Goal: Check status: Check status

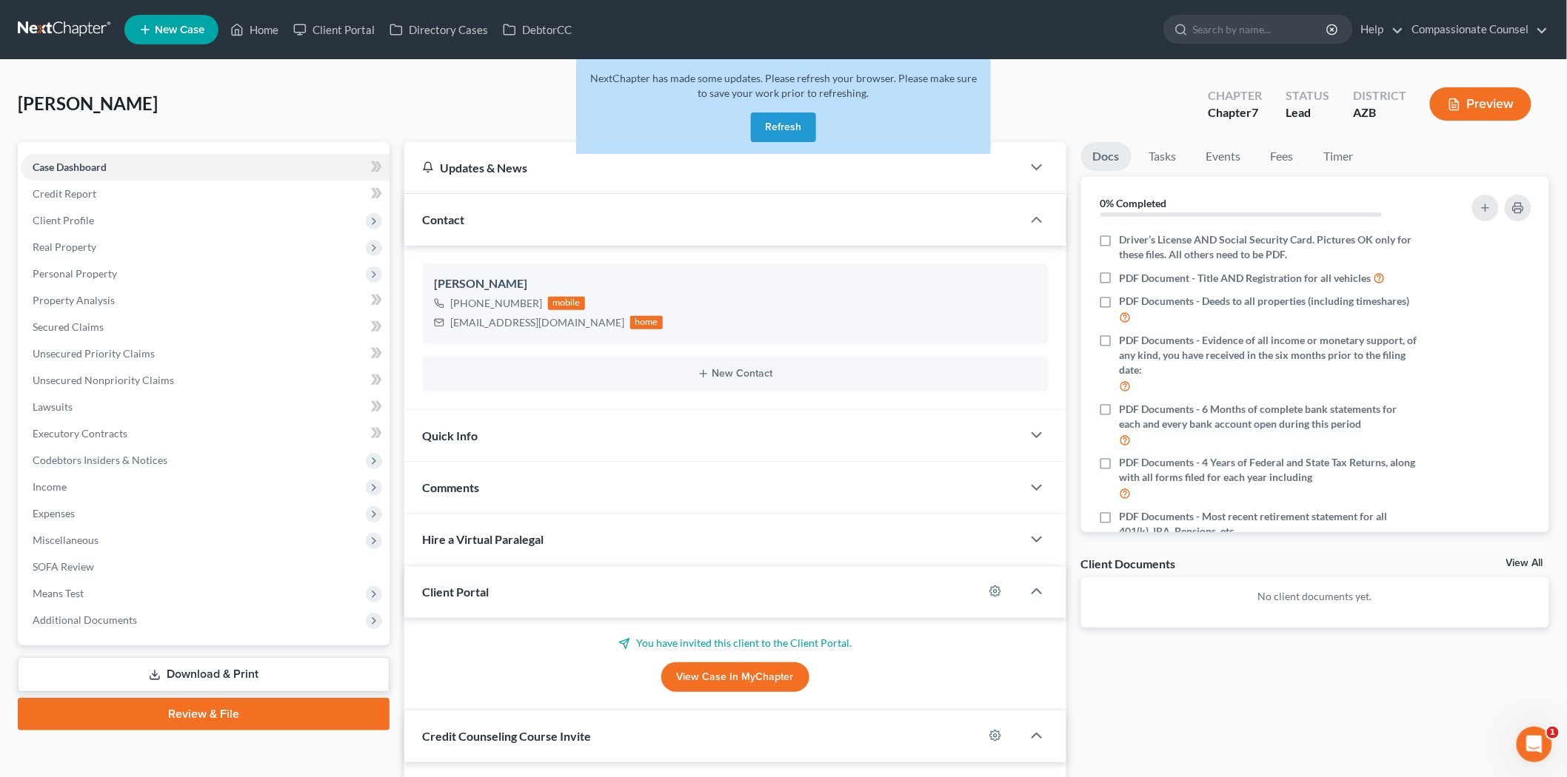
click at [781, 124] on button "Refresh" at bounding box center [783, 128] width 65 height 30
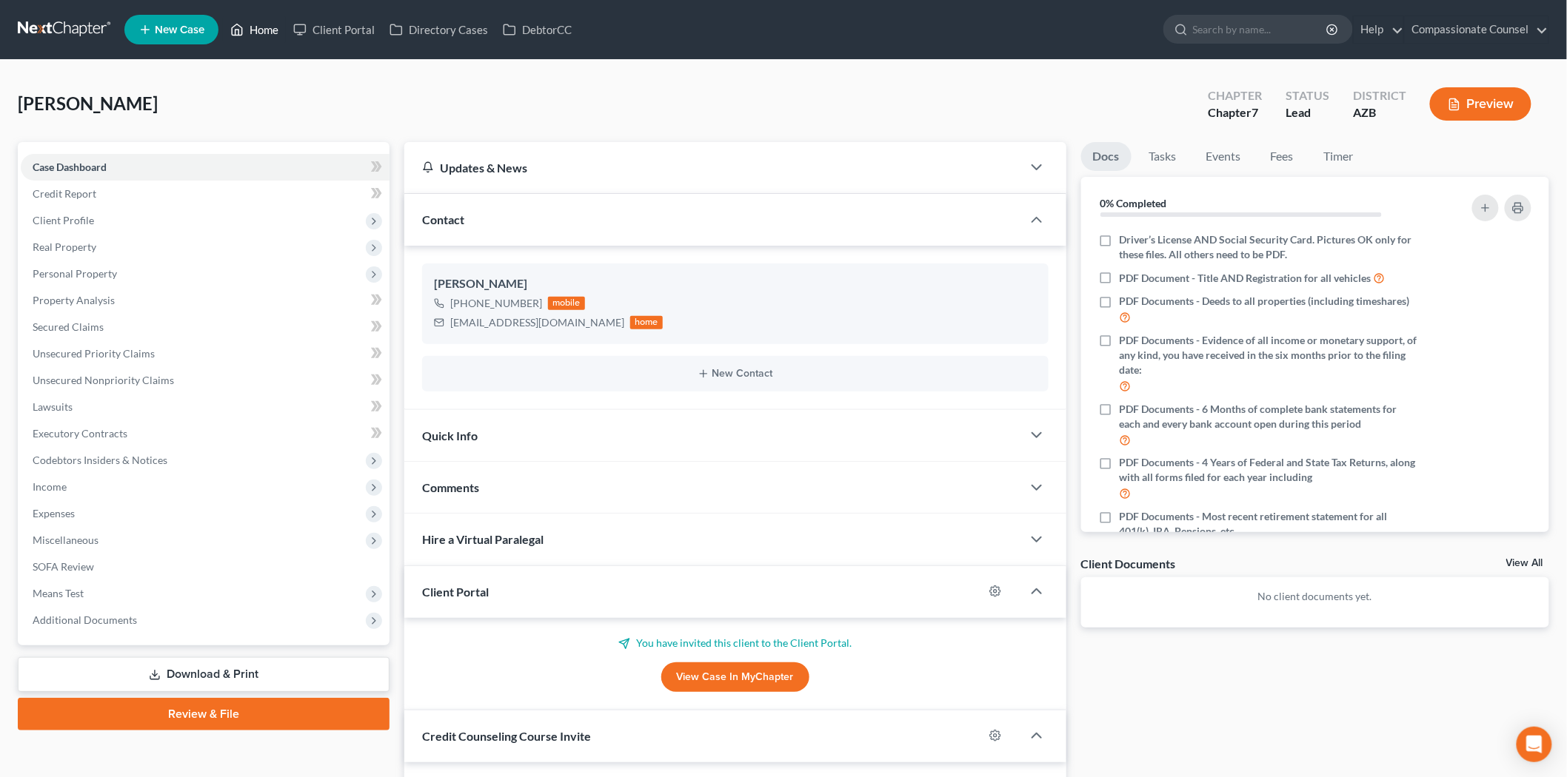
click at [262, 24] on link "Home" at bounding box center [254, 29] width 63 height 27
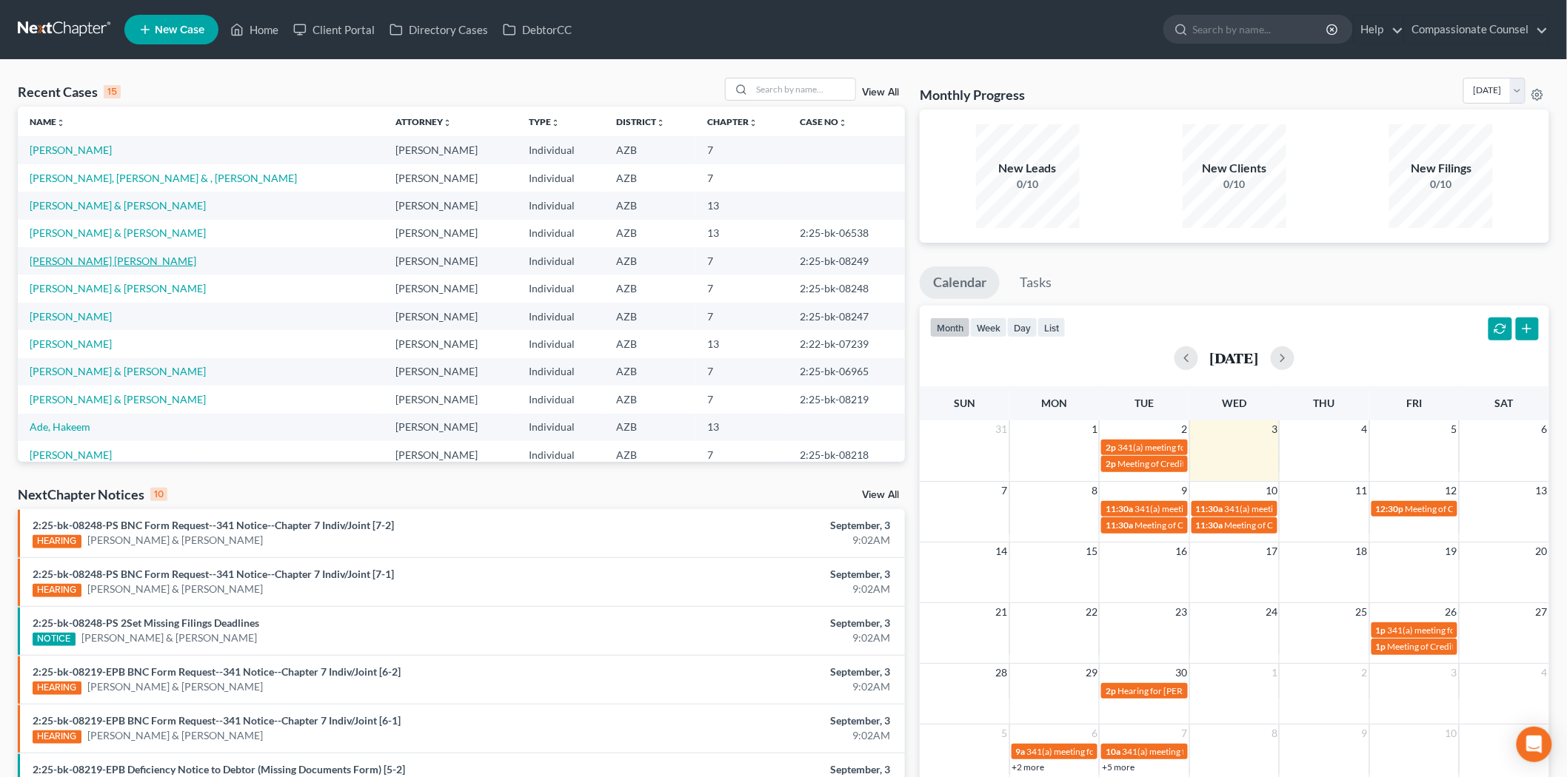
click at [90, 258] on link "[PERSON_NAME] [PERSON_NAME]" at bounding box center [113, 261] width 167 height 13
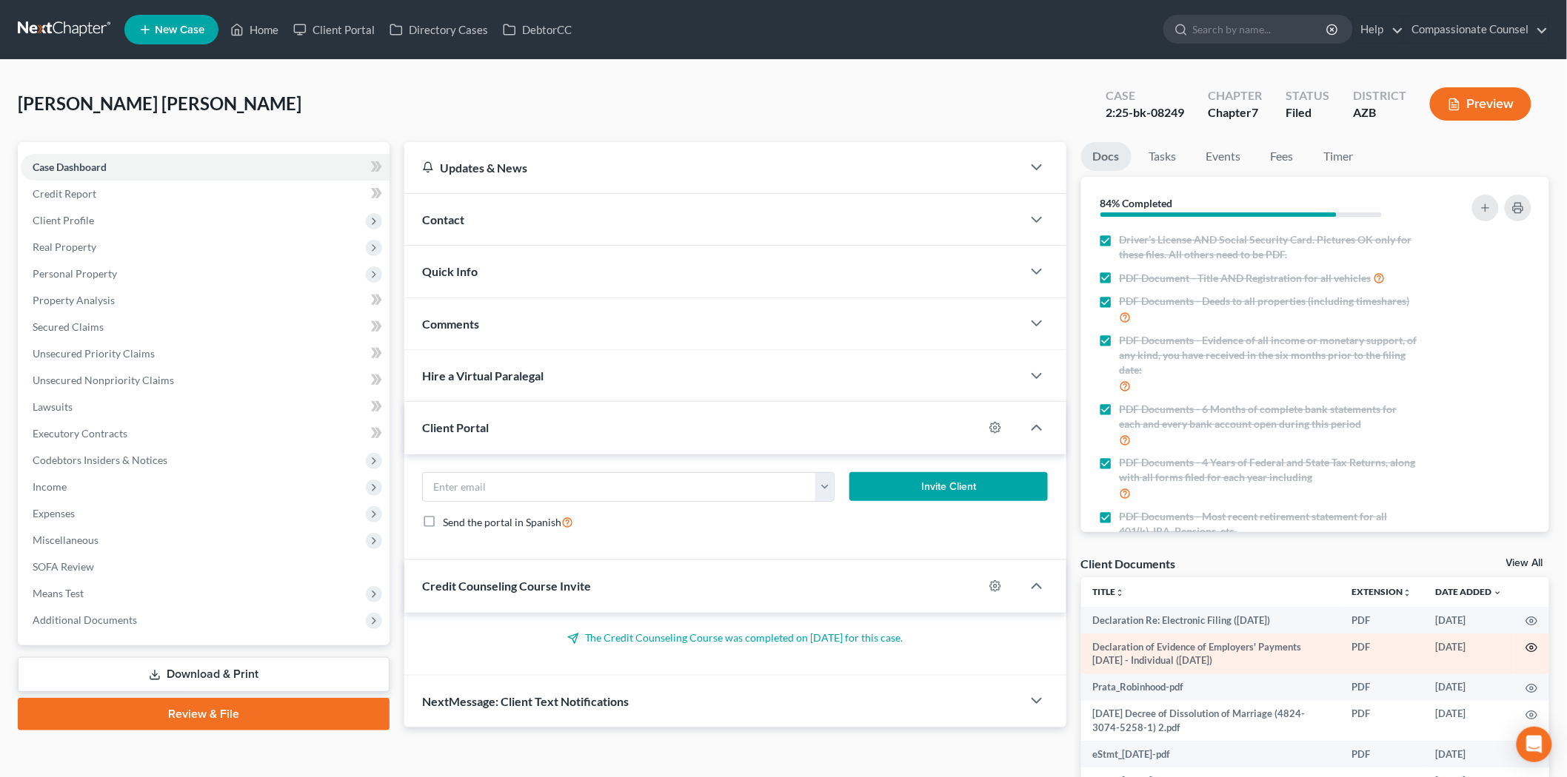
click at [1525, 646] on icon "button" at bounding box center [1531, 648] width 12 height 12
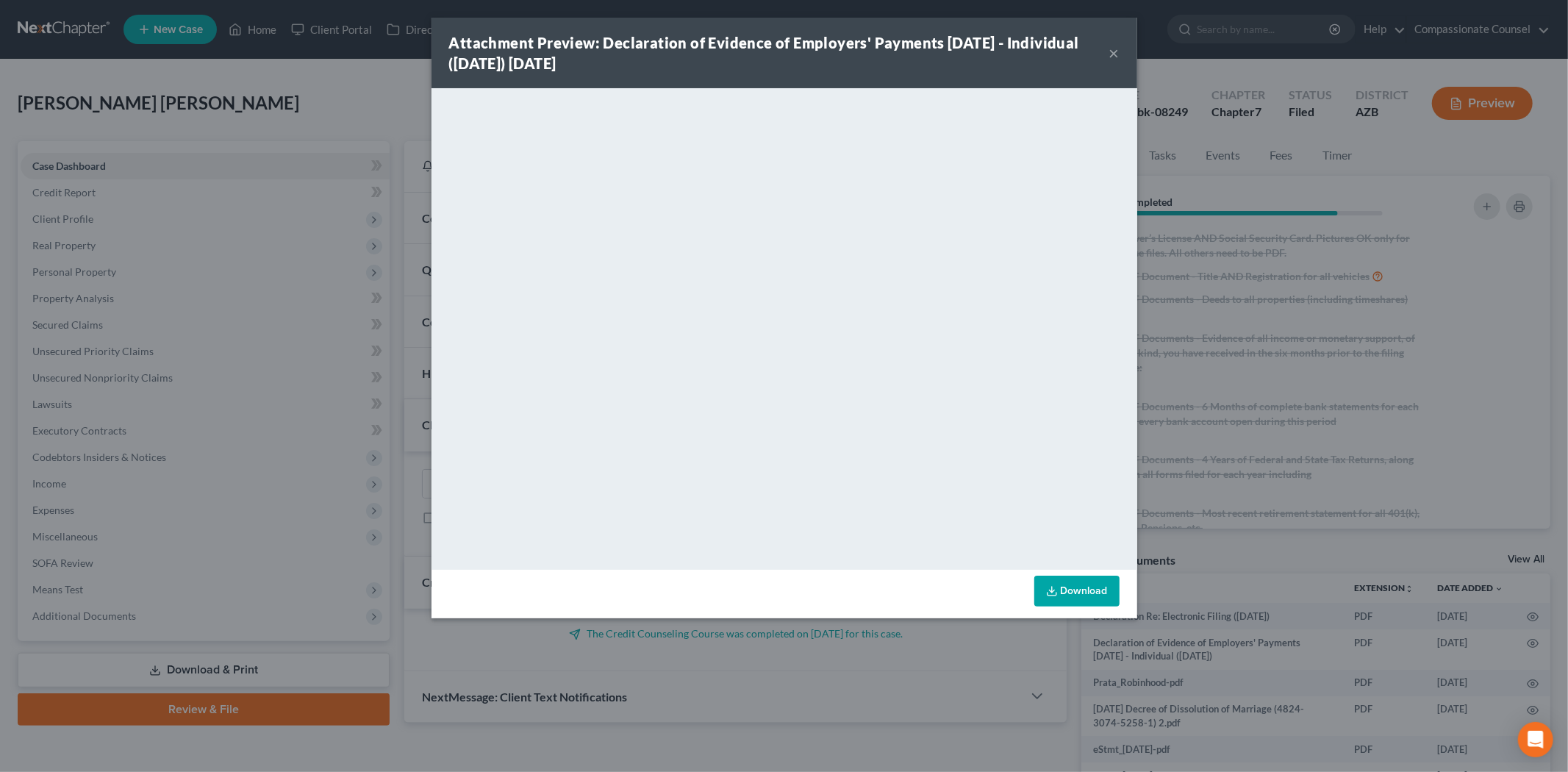
click at [1114, 49] on button "×" at bounding box center [1114, 53] width 10 height 18
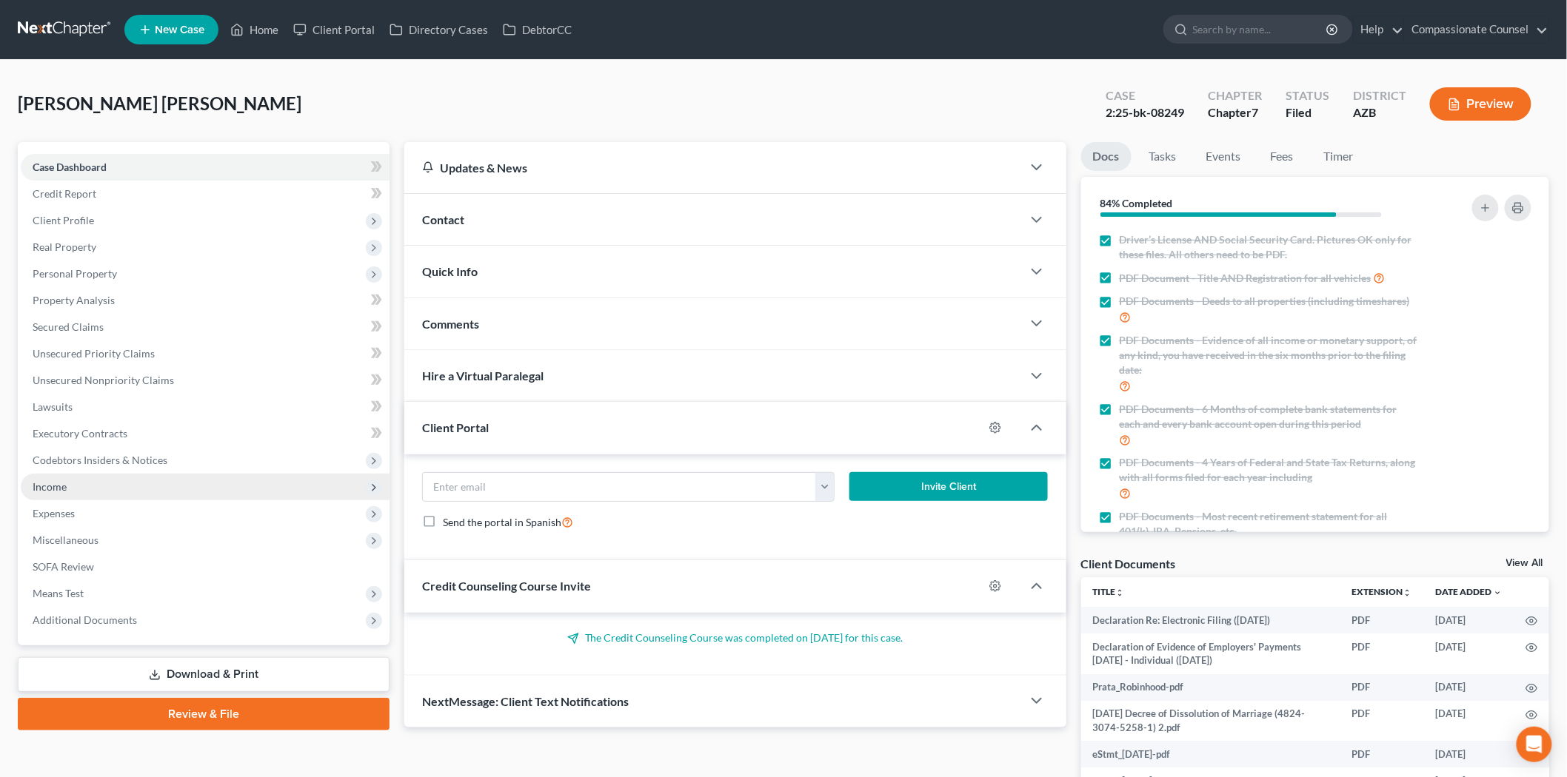
click at [54, 483] on span "Income" at bounding box center [50, 486] width 34 height 13
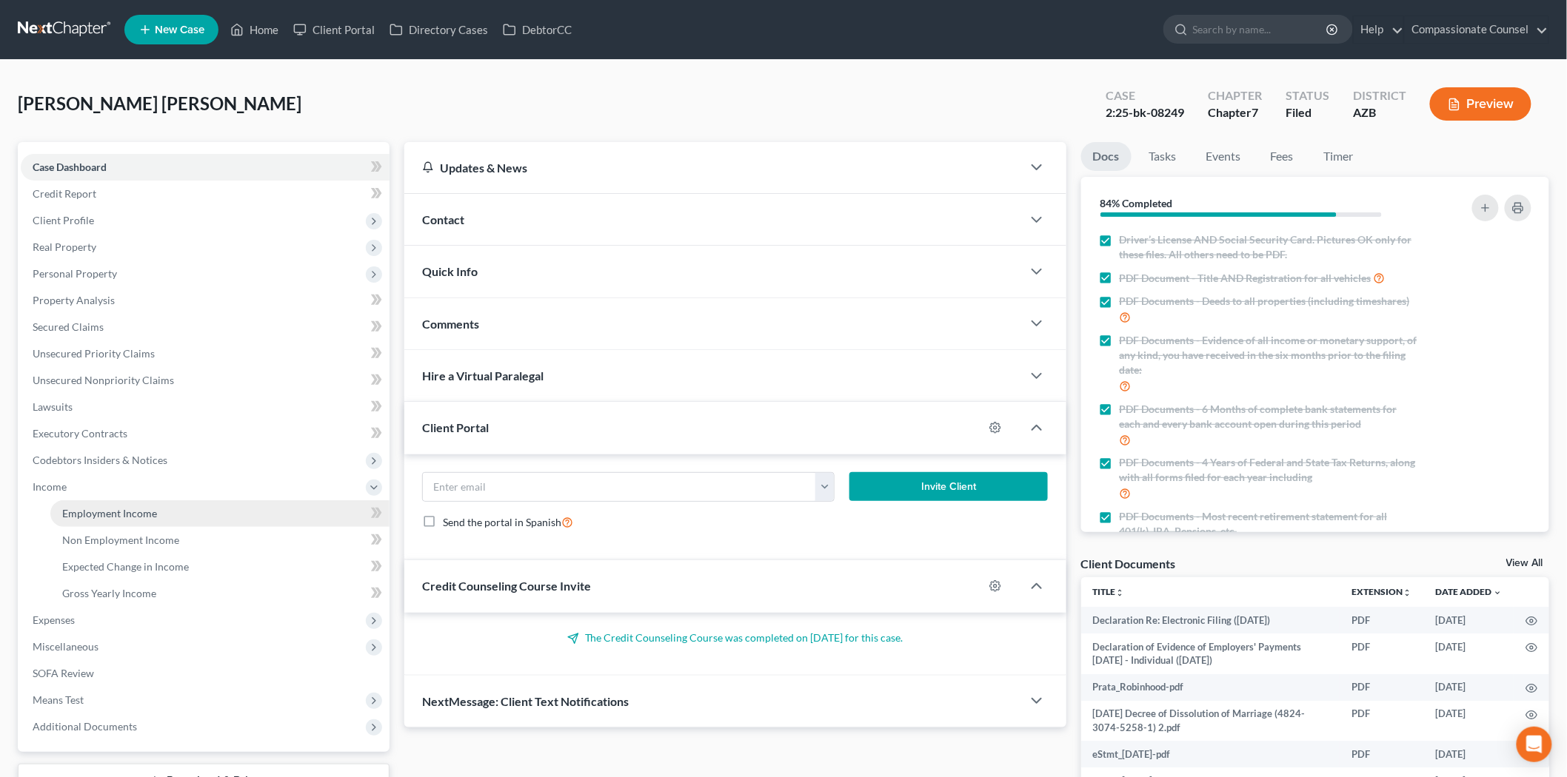
click at [97, 511] on span "Employment Income" at bounding box center [109, 513] width 95 height 13
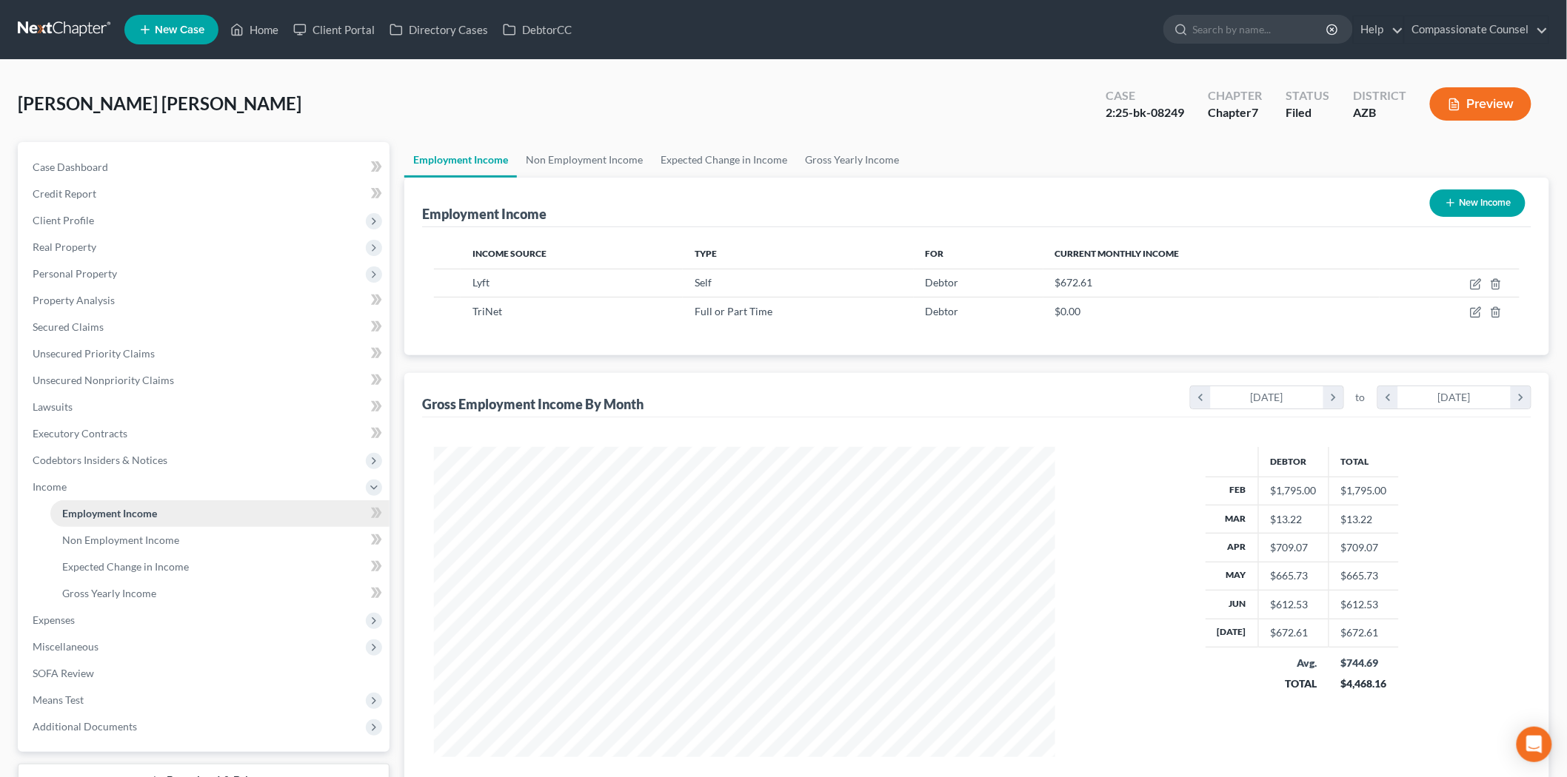
scroll to position [309, 650]
click at [122, 534] on span "Non Employment Income" at bounding box center [120, 540] width 117 height 13
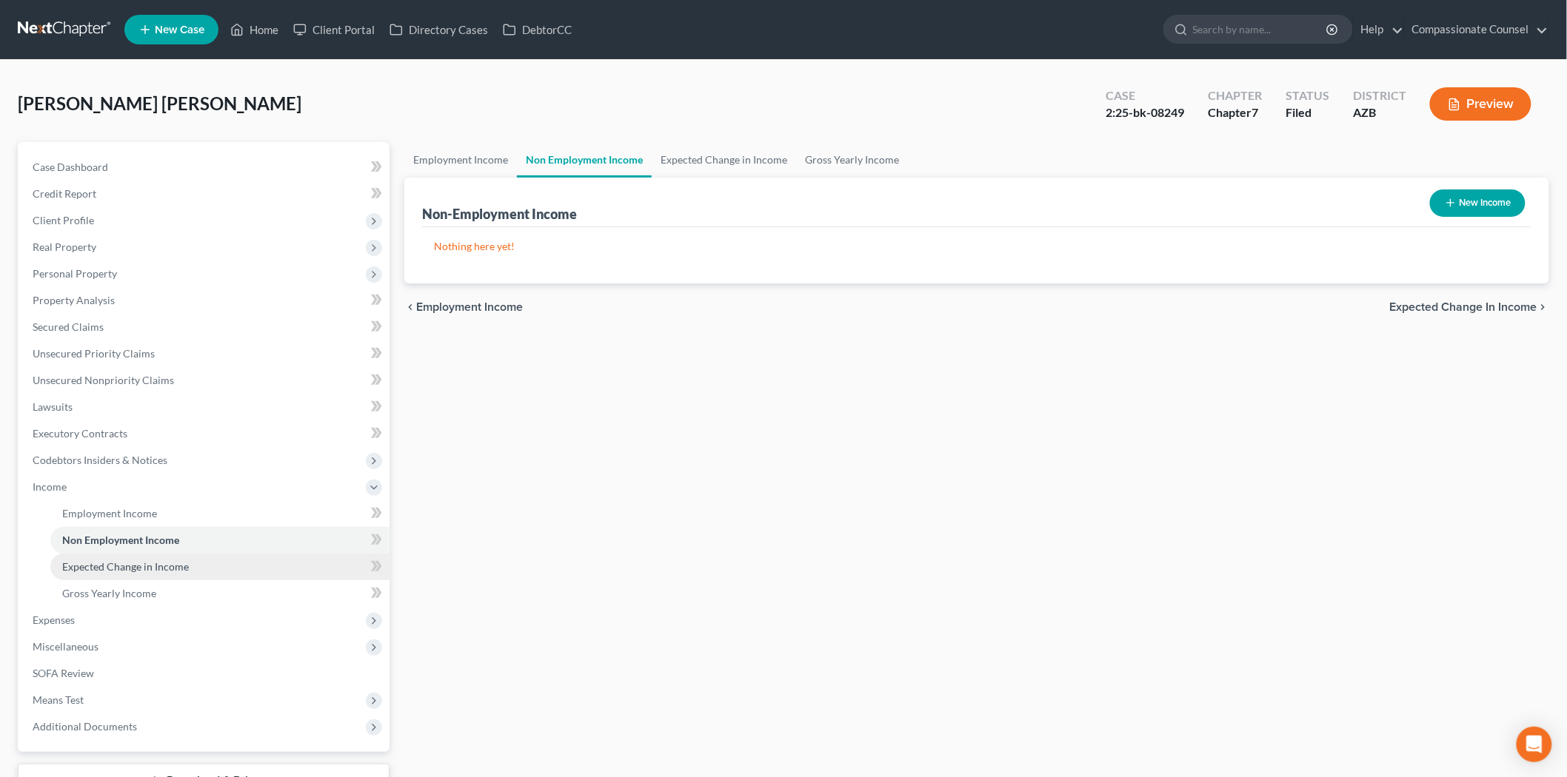
click at [123, 557] on link "Expected Change in Income" at bounding box center [219, 567] width 339 height 27
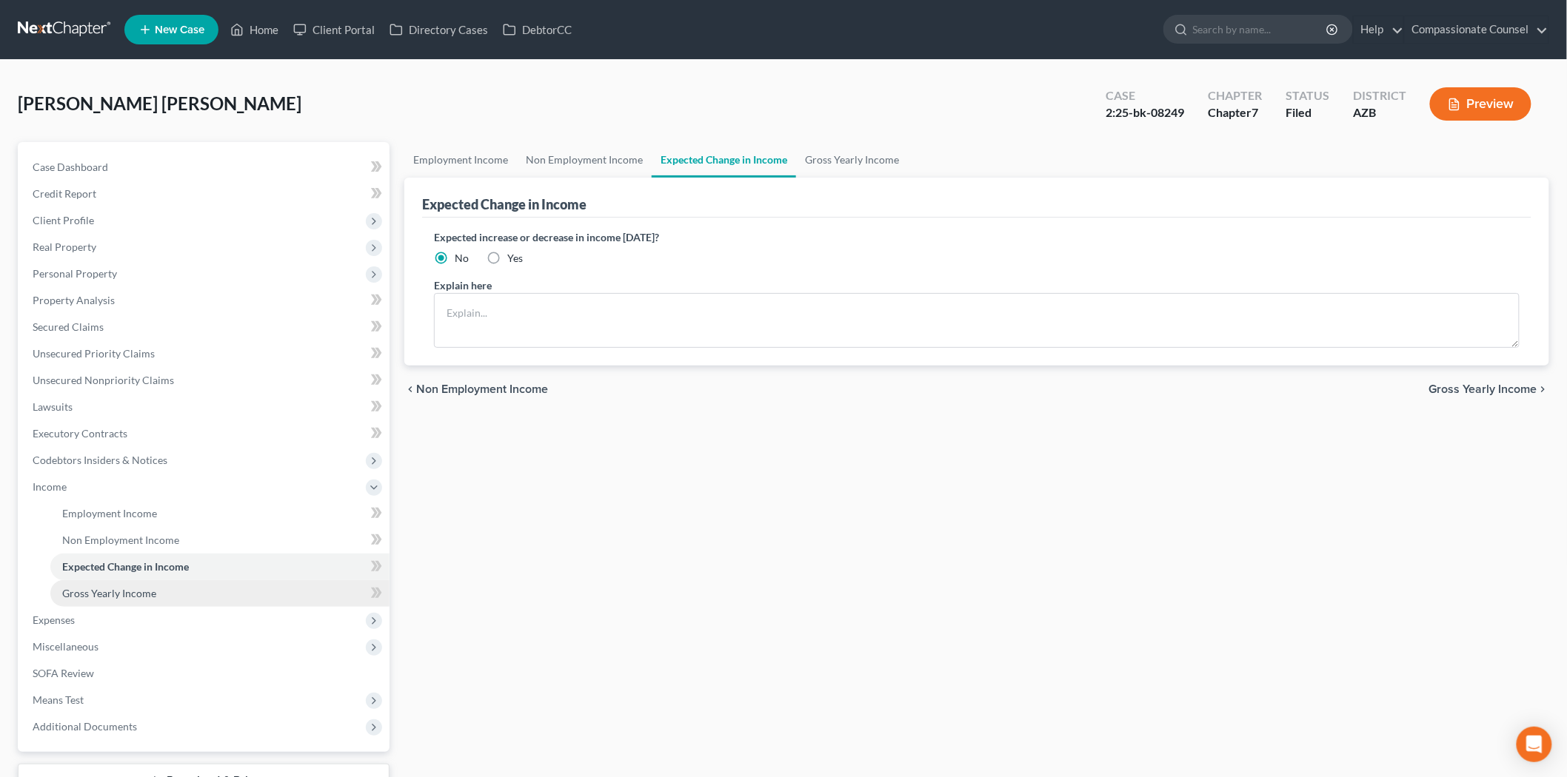
click at [123, 594] on span "Gross Yearly Income" at bounding box center [109, 593] width 94 height 13
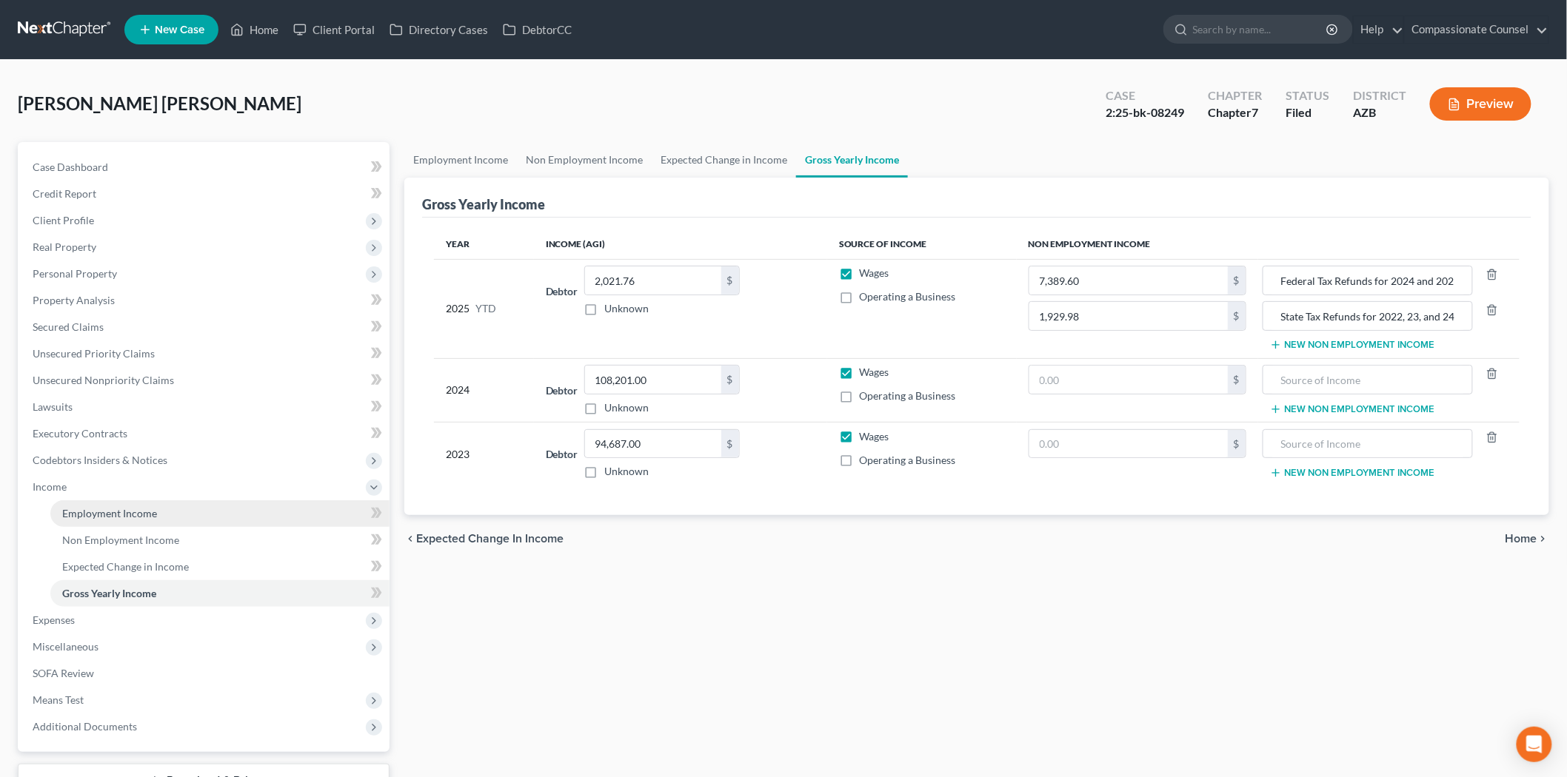
click at [112, 511] on span "Employment Income" at bounding box center [109, 513] width 95 height 13
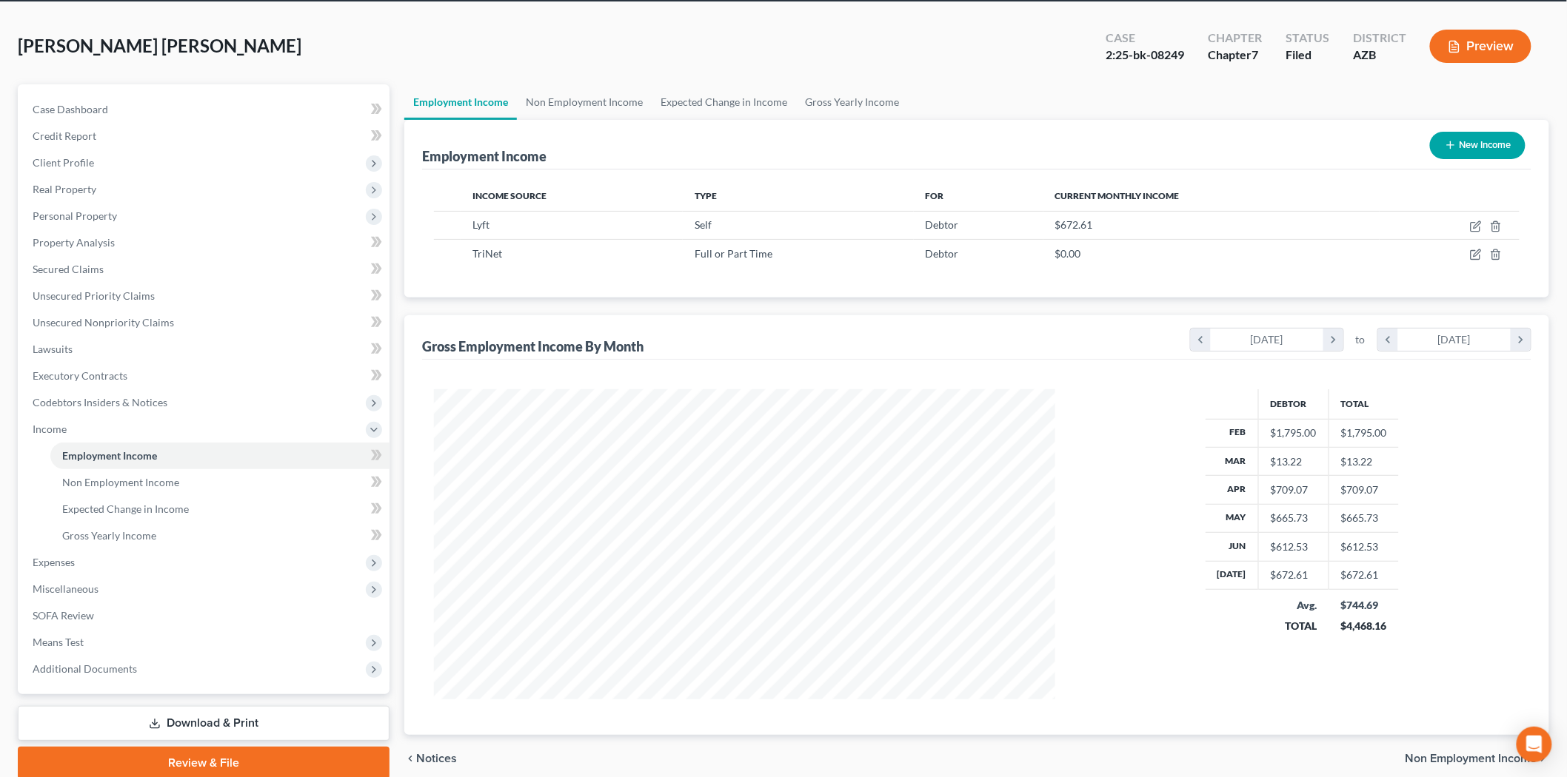
scroll to position [118, 0]
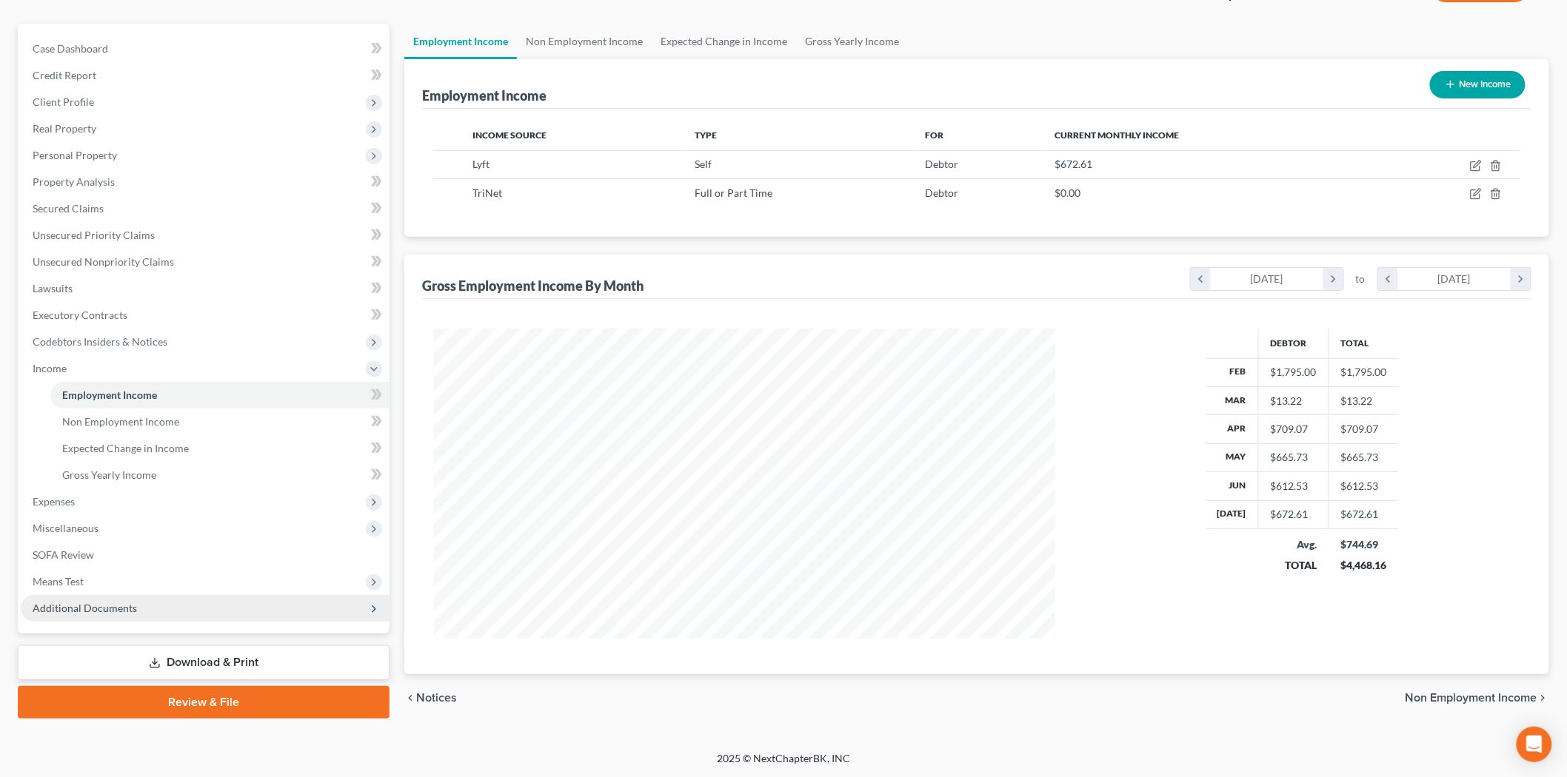
click at [99, 600] on span "Additional Documents" at bounding box center [205, 608] width 369 height 27
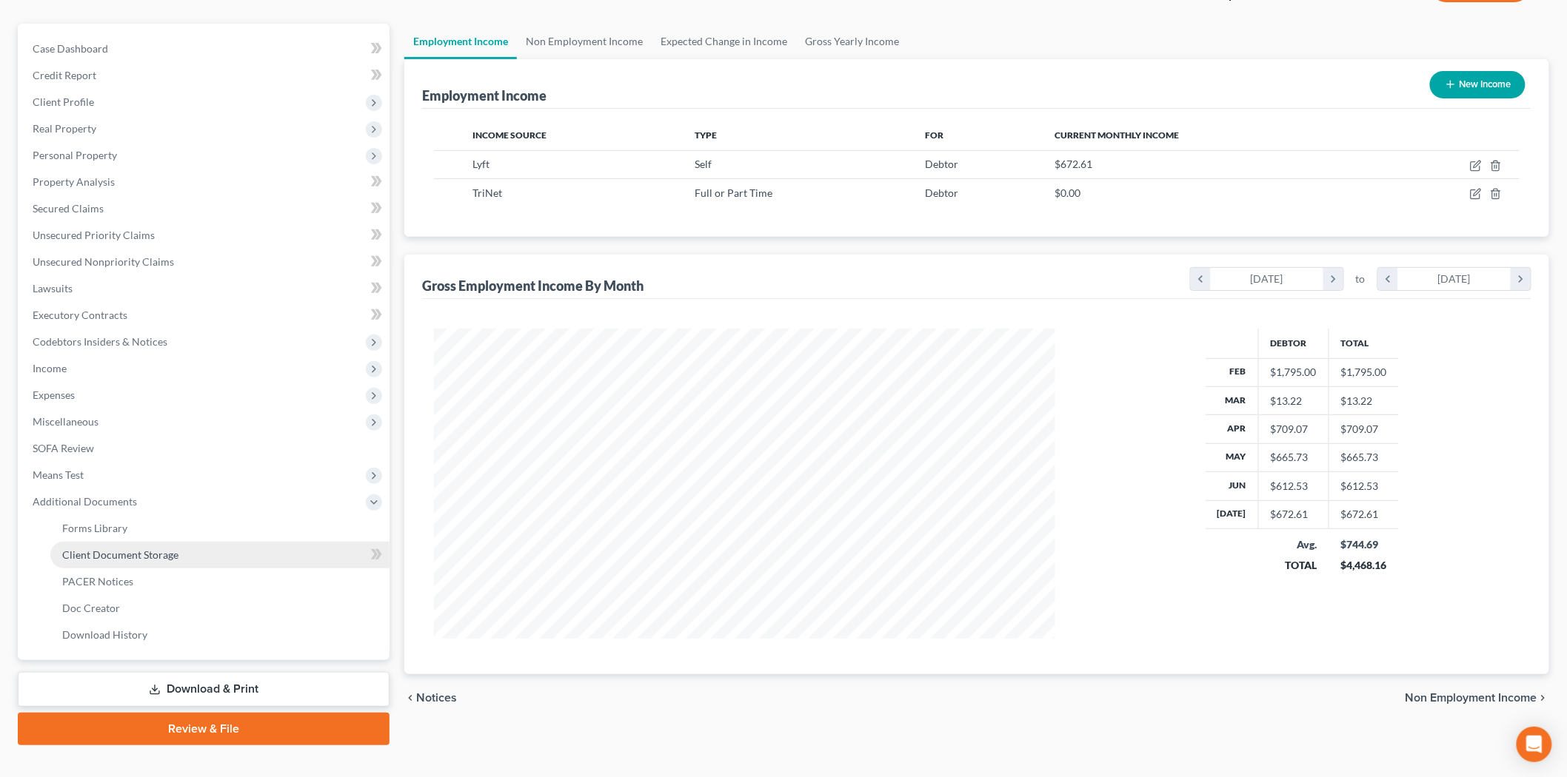
click at [121, 549] on span "Client Document Storage" at bounding box center [120, 555] width 116 height 13
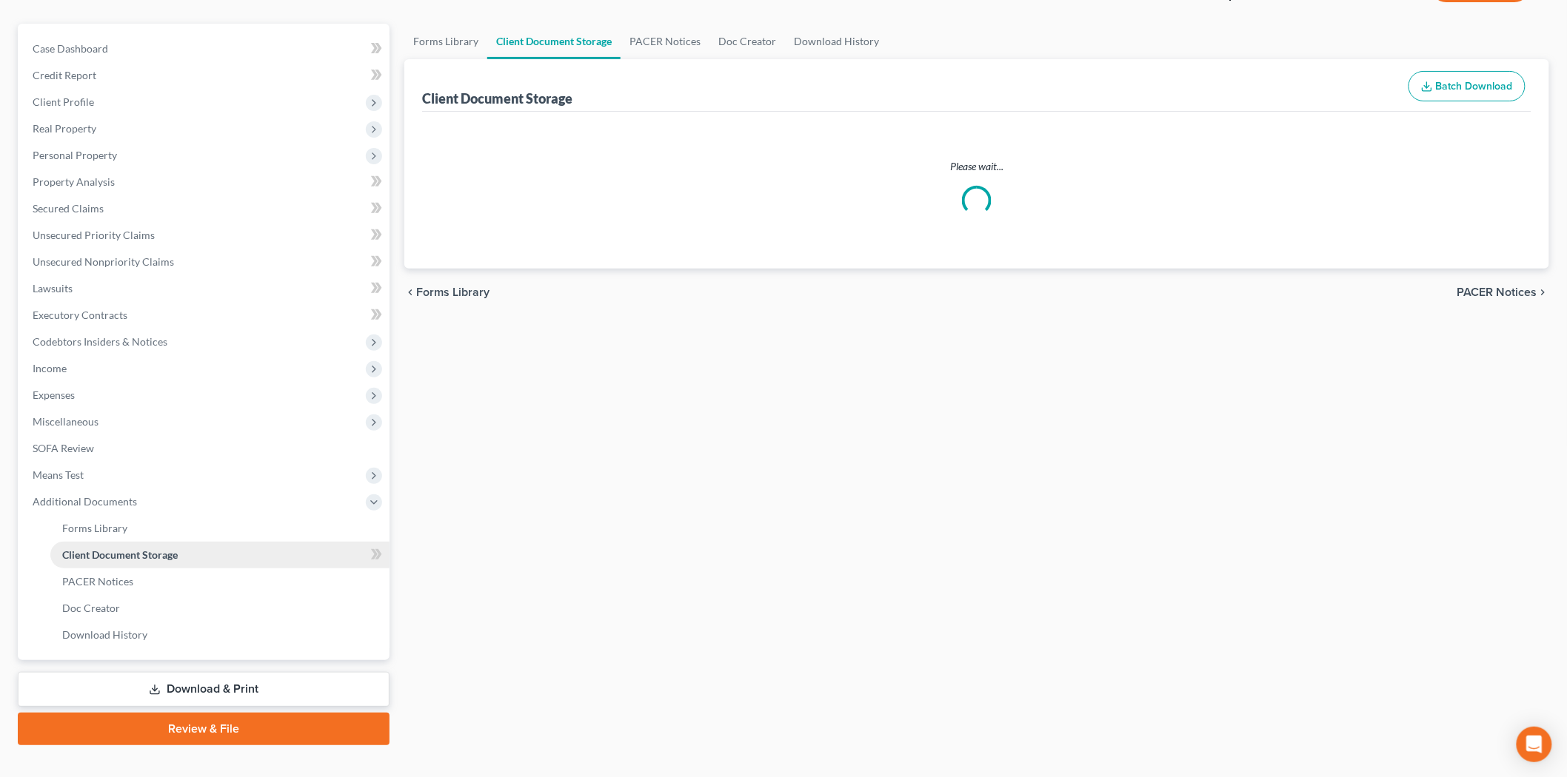
scroll to position [42, 0]
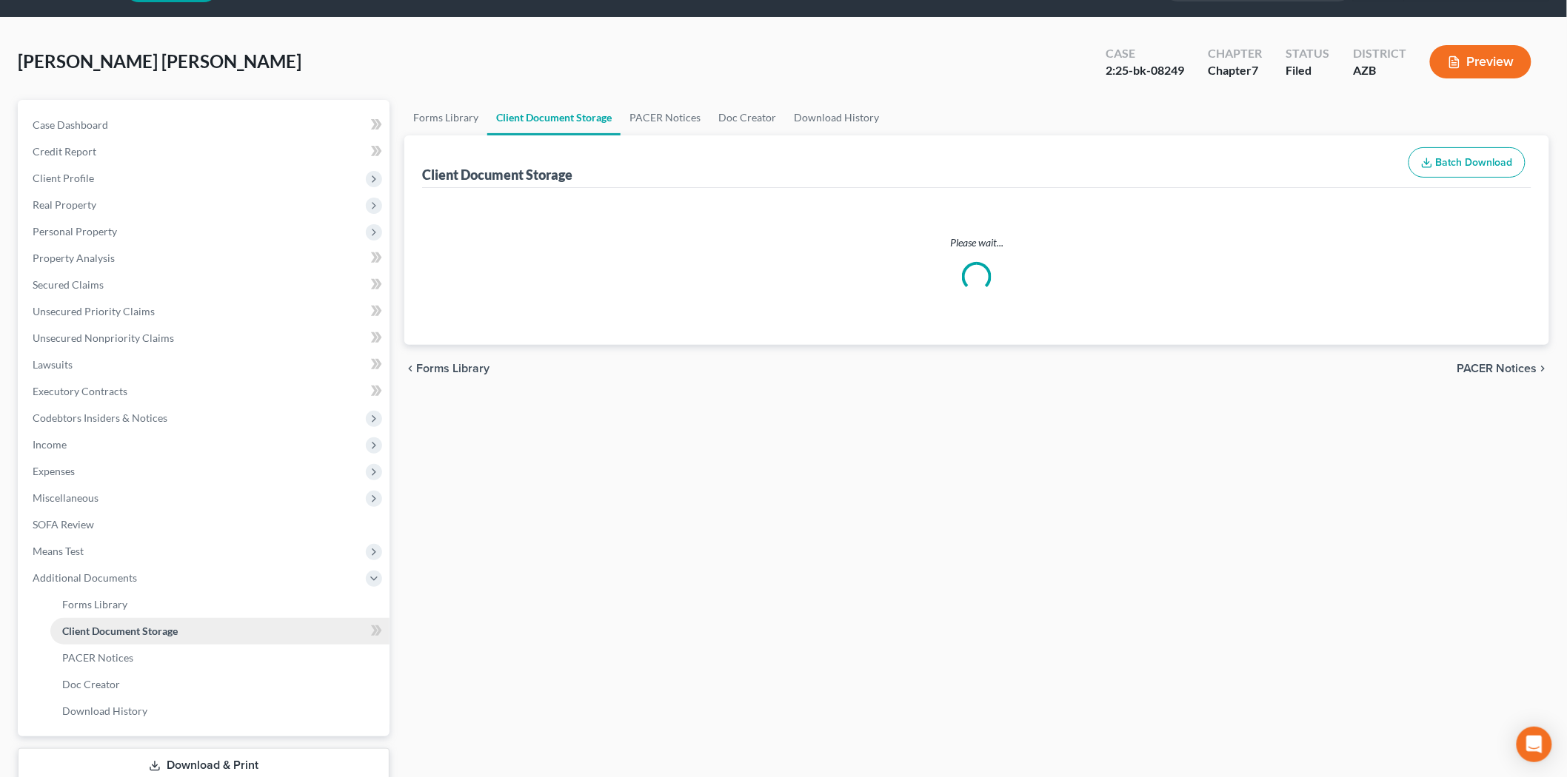
select select "14"
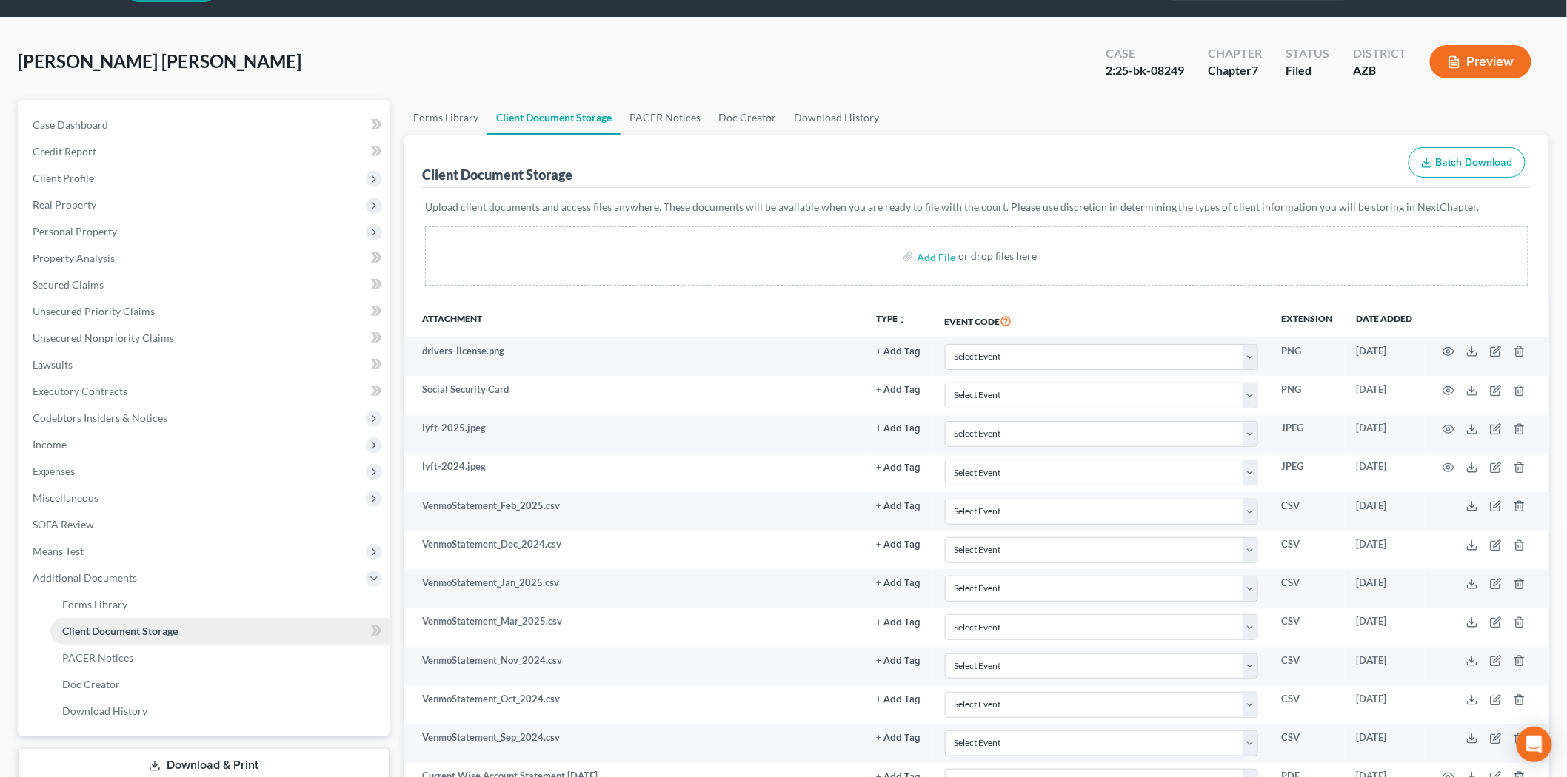
scroll to position [0, 0]
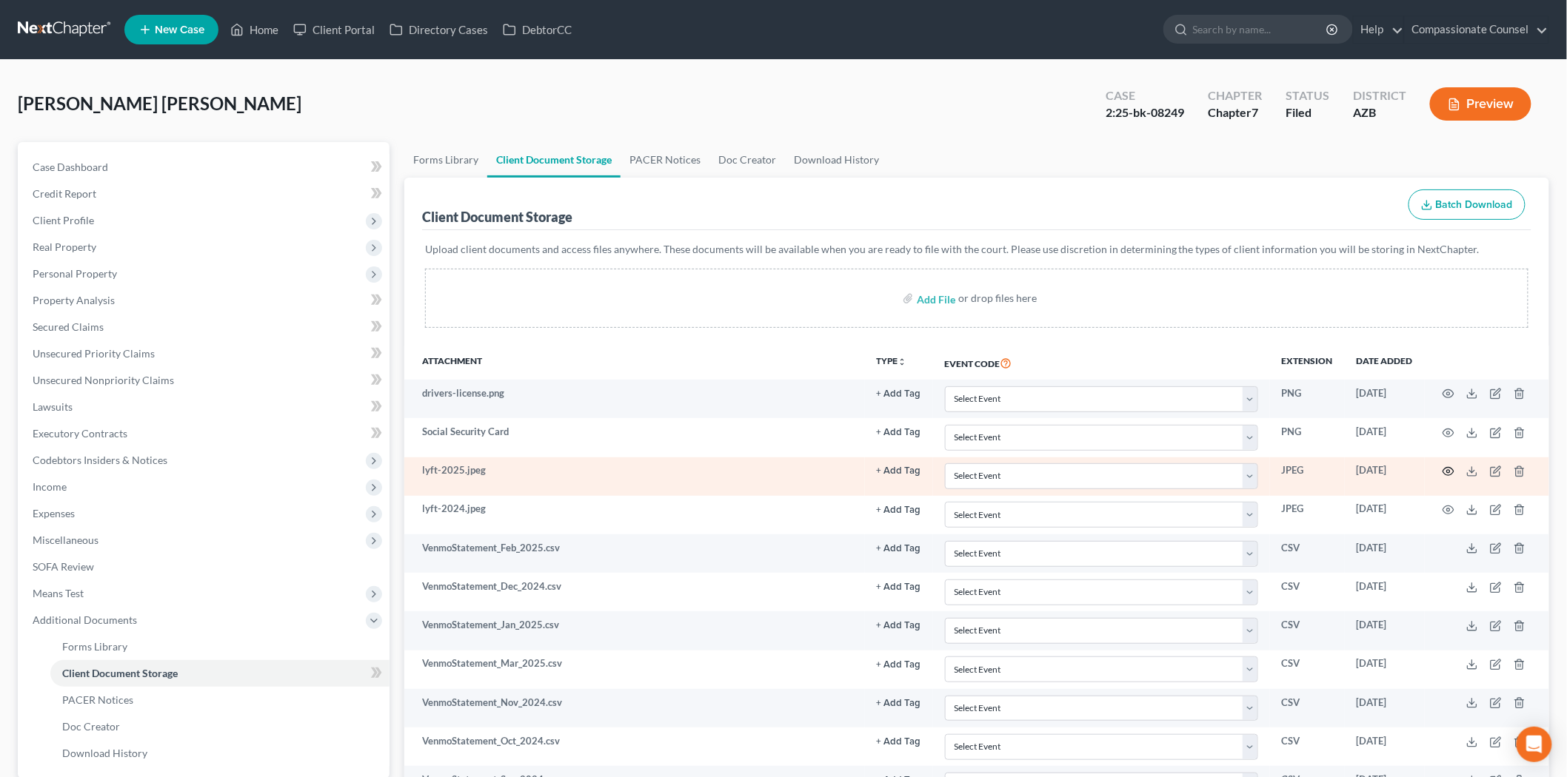
click at [1450, 471] on circle "button" at bounding box center [1448, 471] width 3 height 3
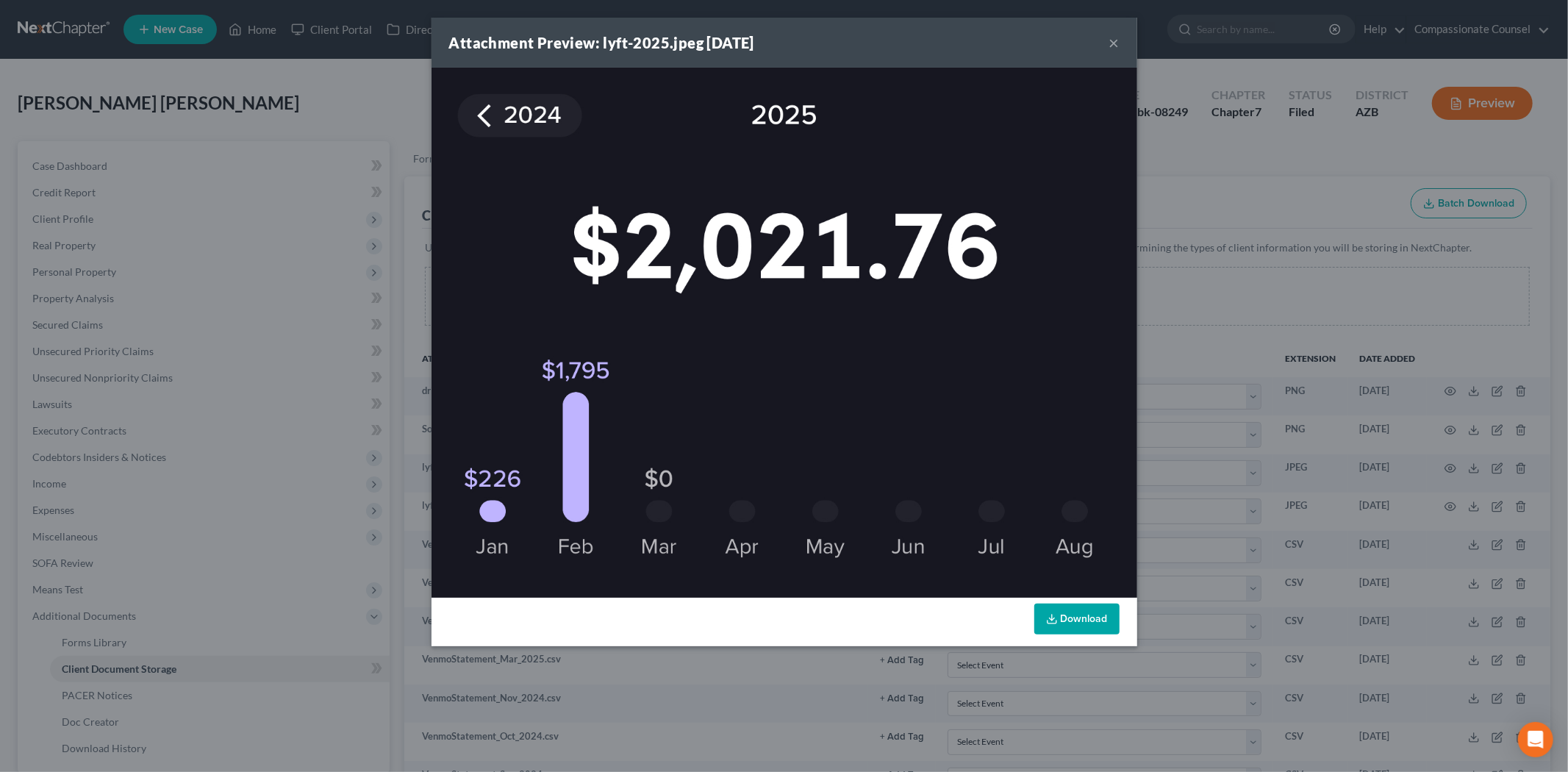
click at [1112, 38] on button "×" at bounding box center [1114, 43] width 10 height 18
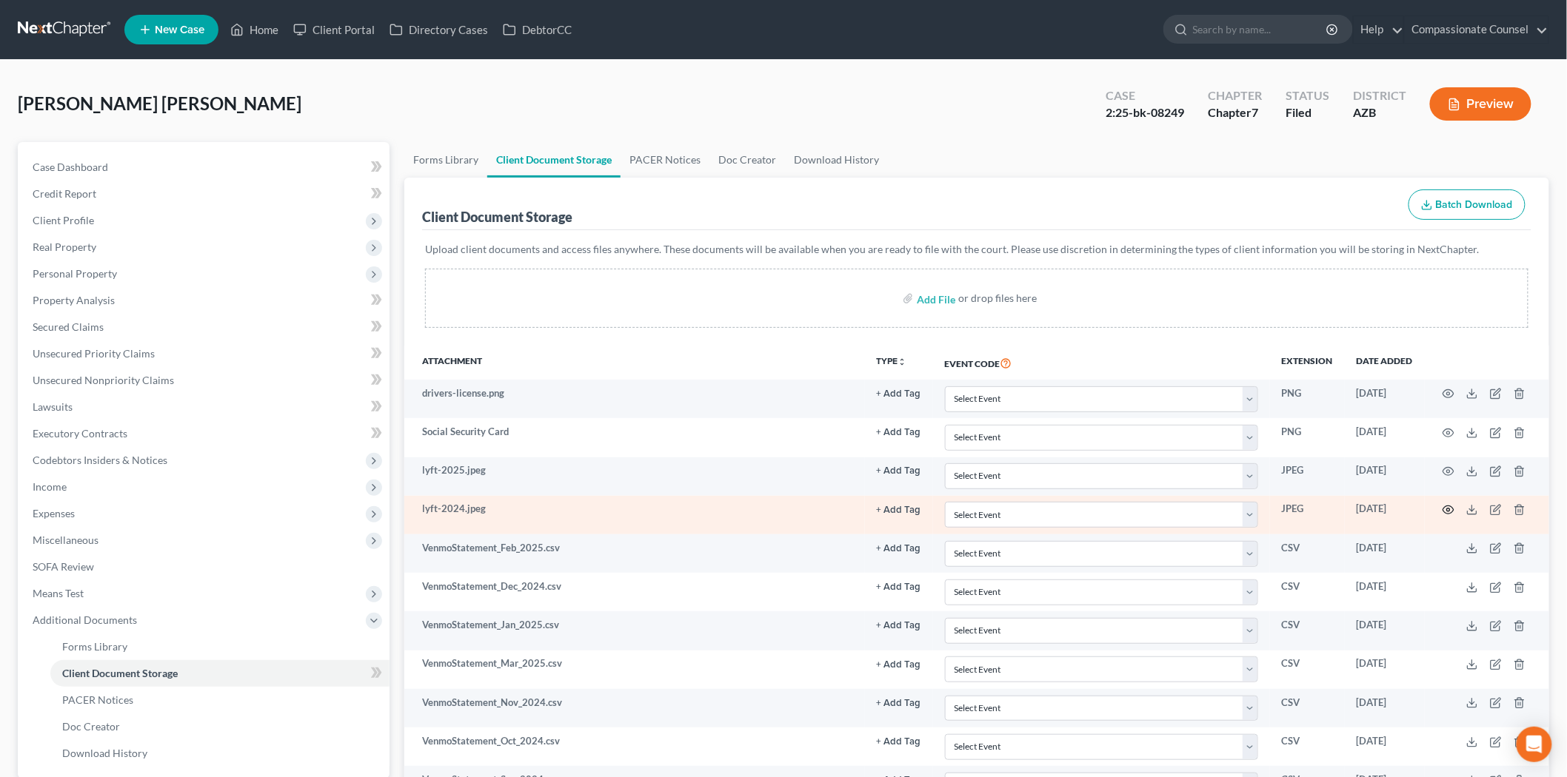
click at [1452, 508] on icon "button" at bounding box center [1448, 510] width 11 height 8
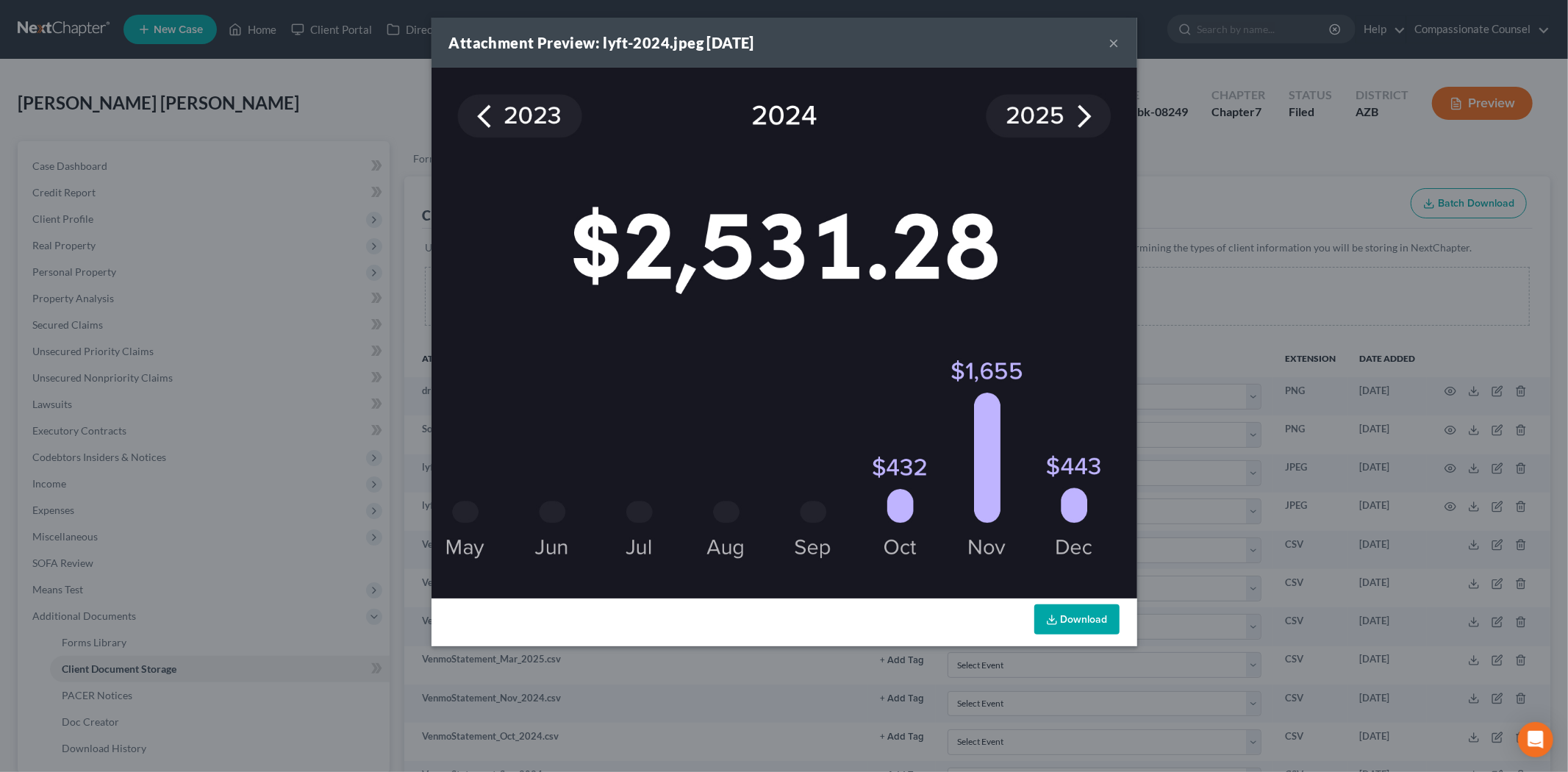
click at [1114, 38] on button "×" at bounding box center [1114, 43] width 10 height 18
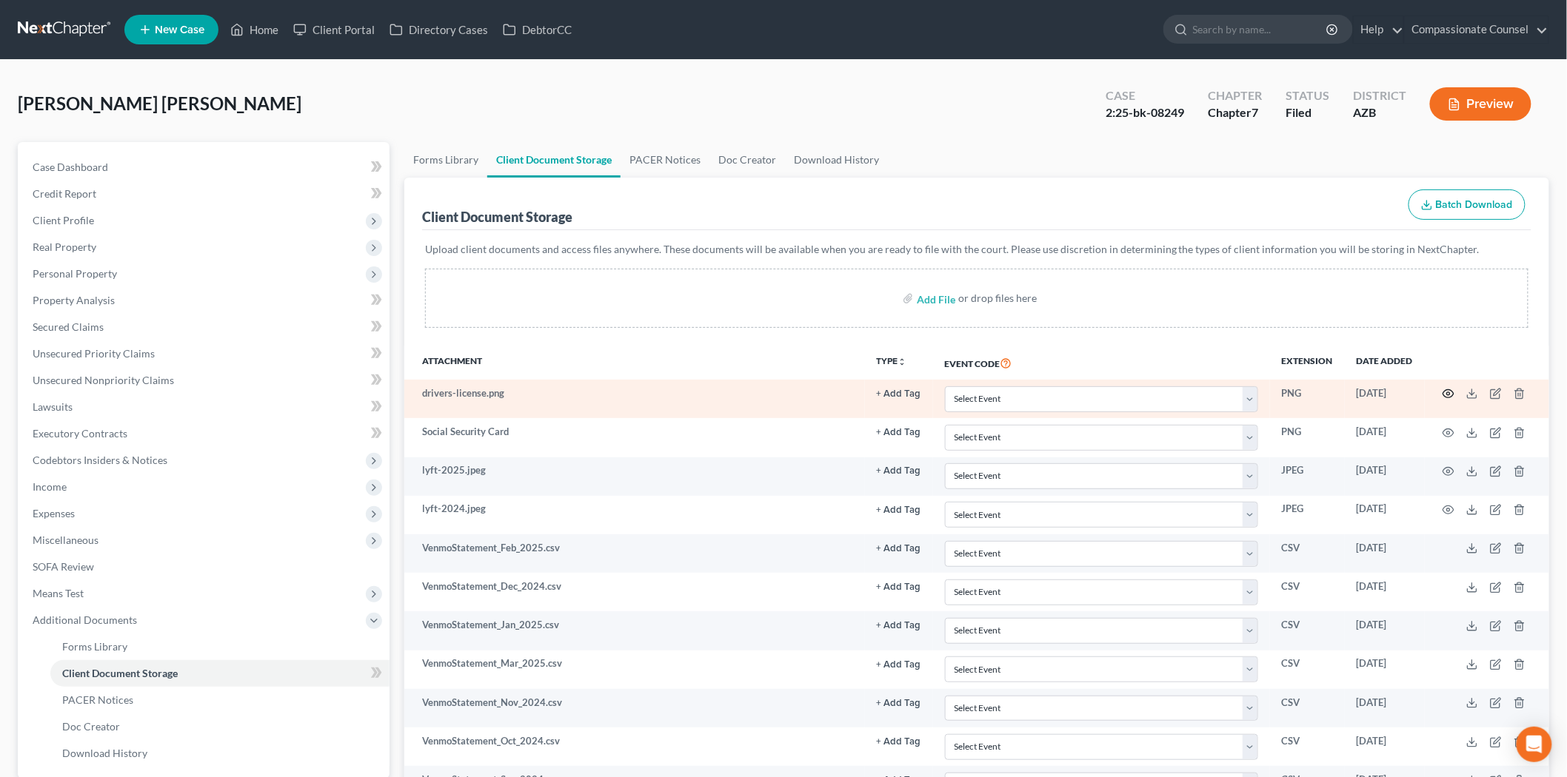
click at [1447, 391] on icon "button" at bounding box center [1448, 394] width 12 height 12
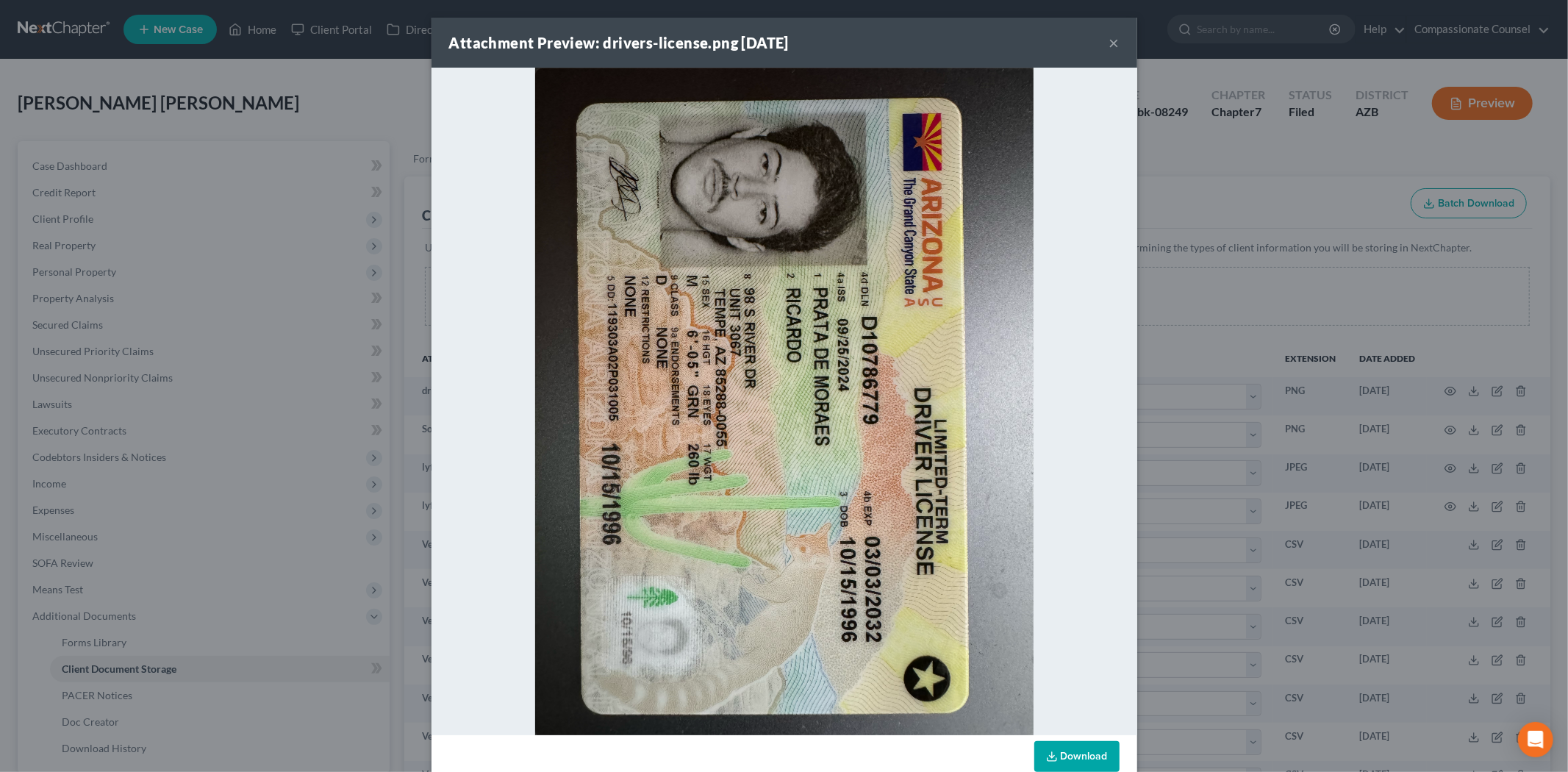
click at [1109, 41] on button "×" at bounding box center [1114, 43] width 10 height 18
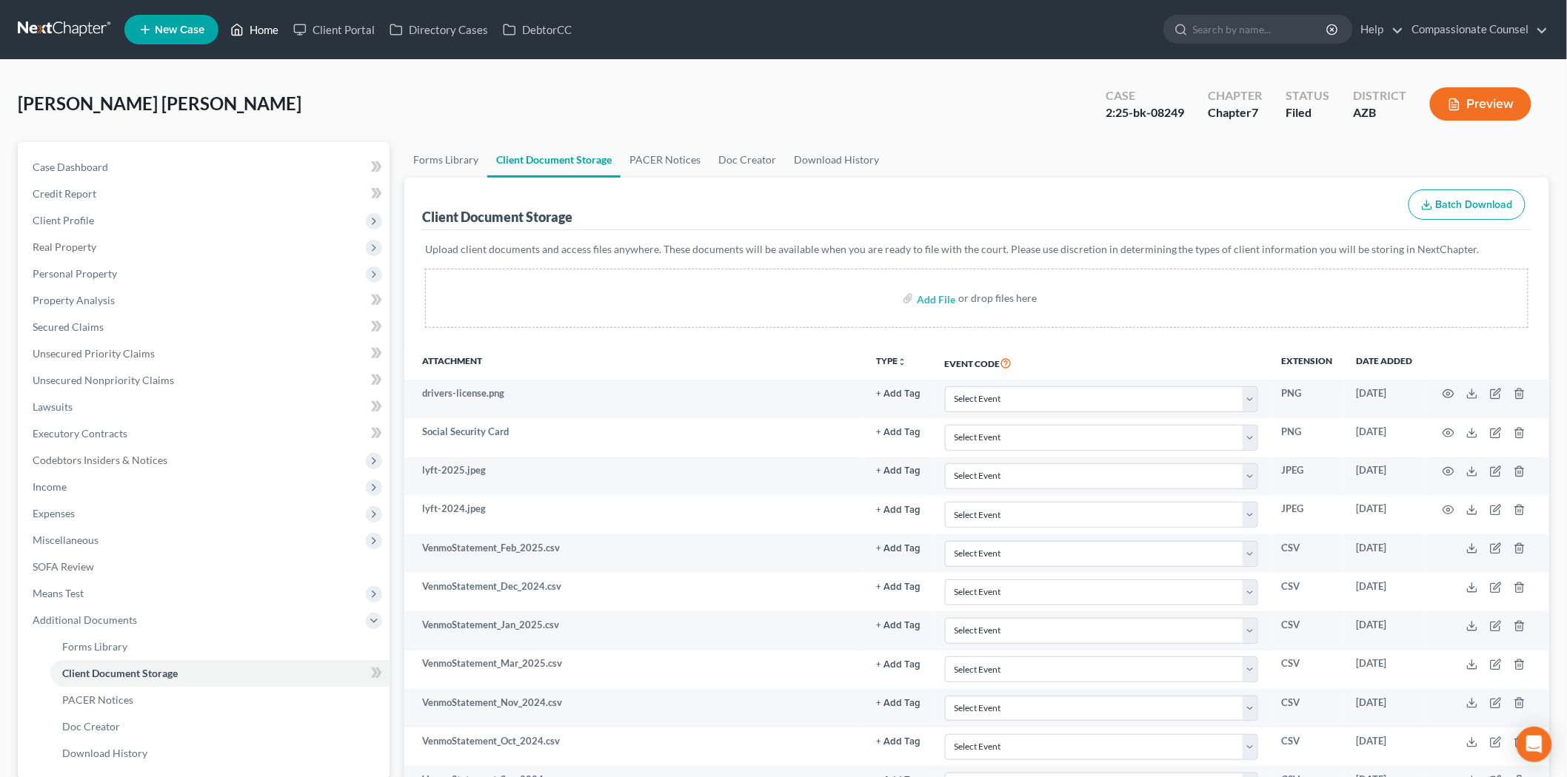
click at [265, 23] on link "Home" at bounding box center [254, 29] width 63 height 27
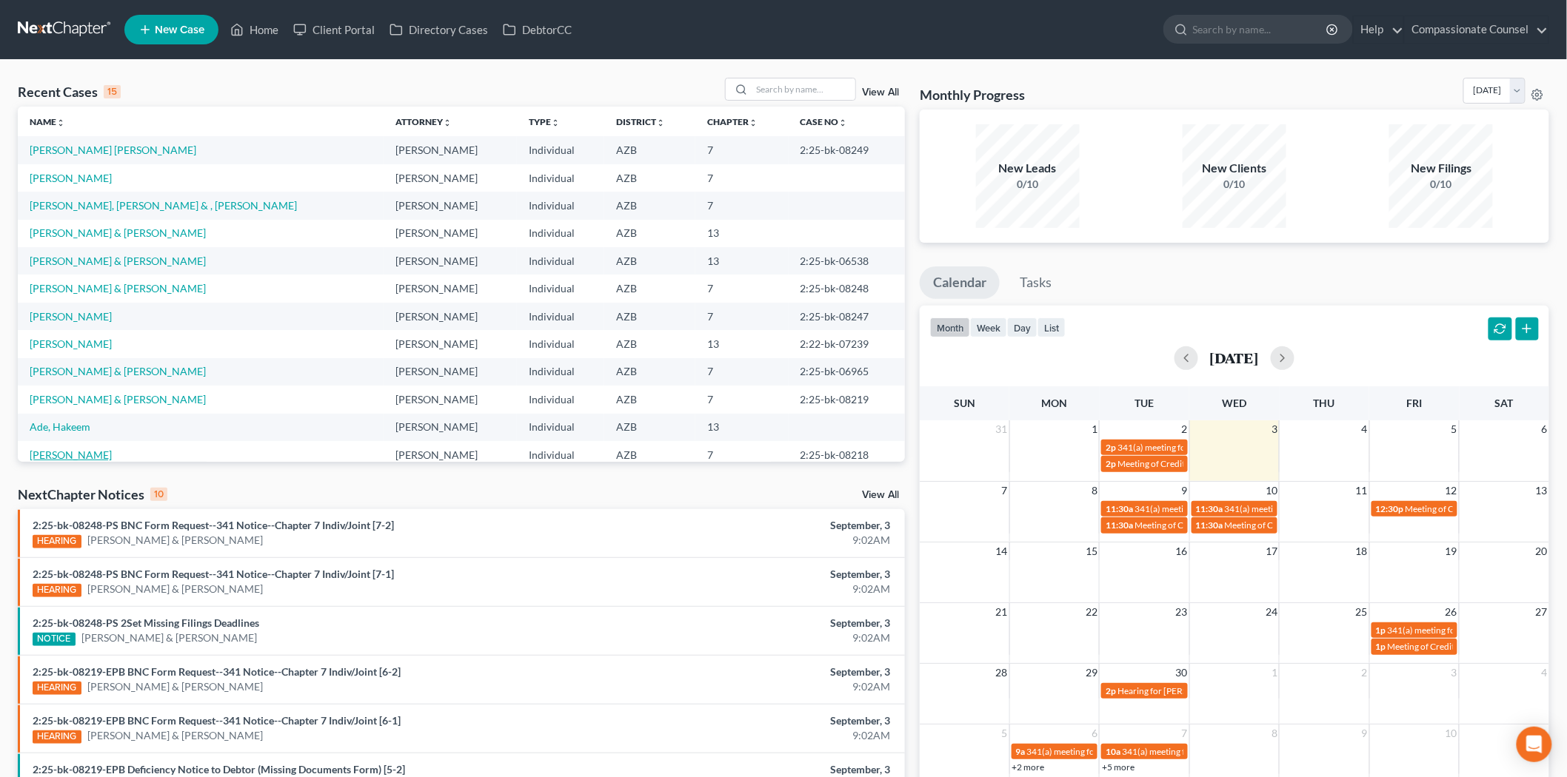
click at [84, 453] on link "[PERSON_NAME]" at bounding box center [71, 455] width 82 height 13
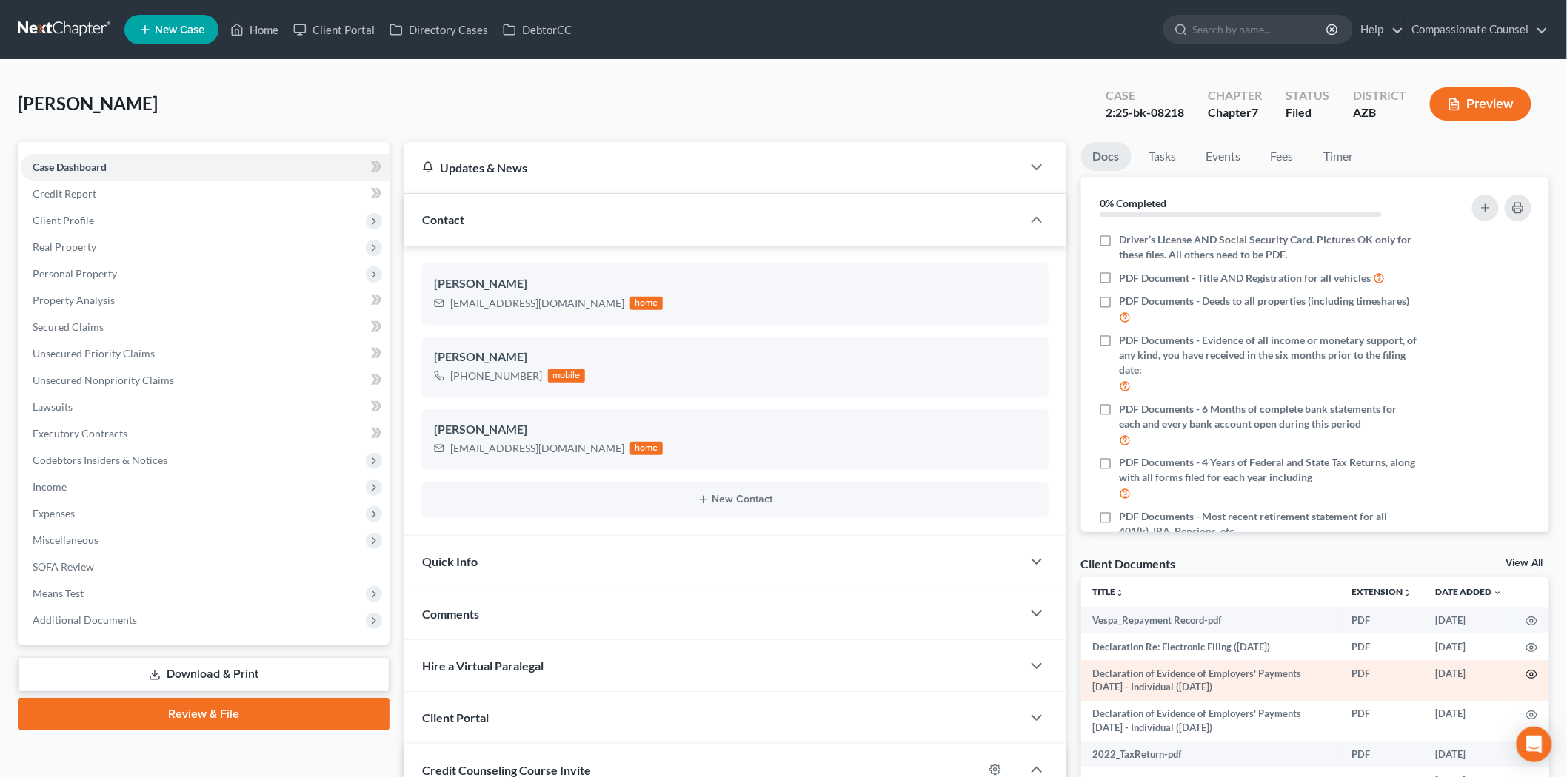
click at [1525, 671] on icon "button" at bounding box center [1531, 675] width 12 height 12
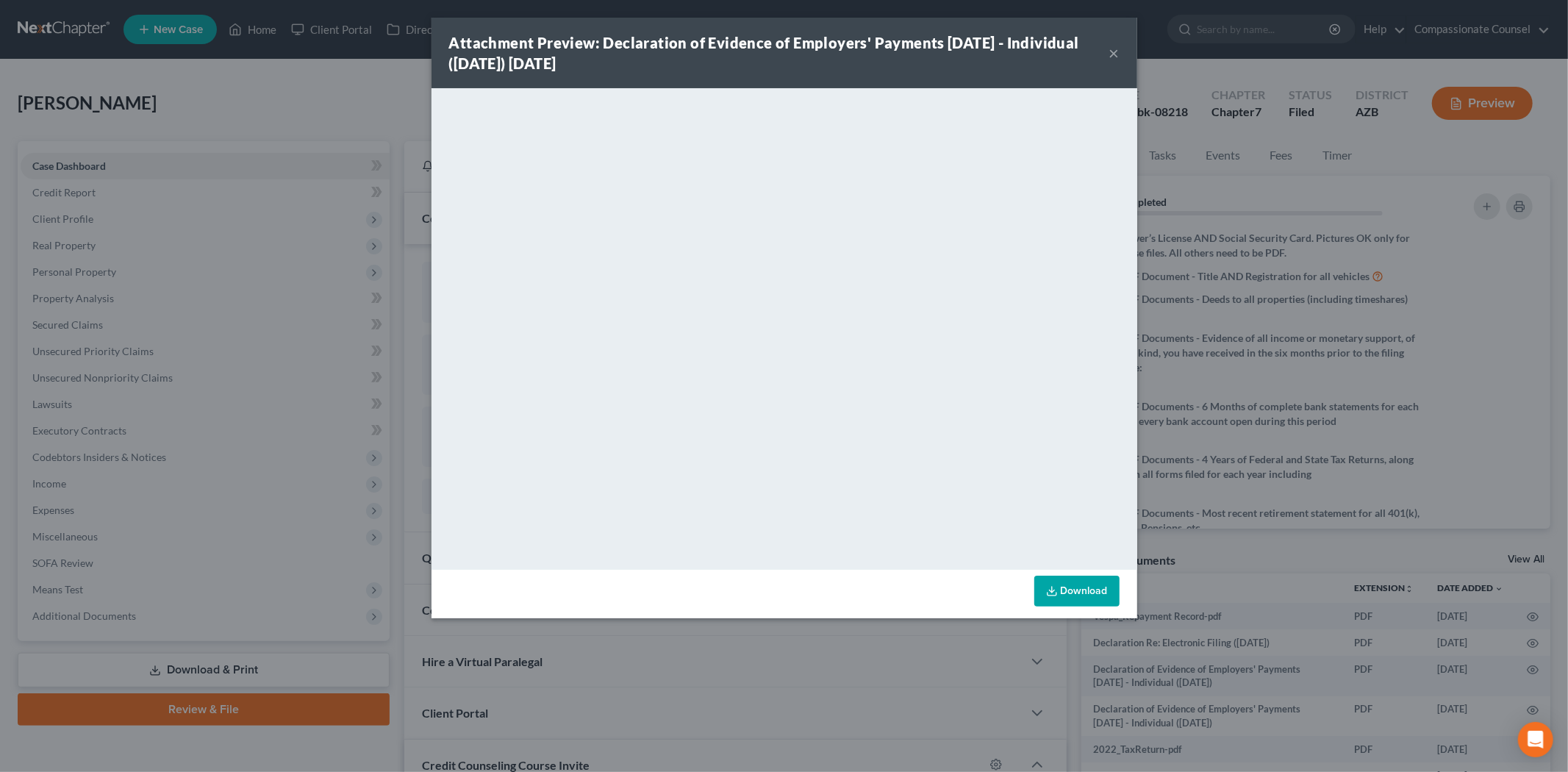
click at [1054, 585] on icon at bounding box center [1053, 591] width 12 height 12
click at [1113, 48] on button "×" at bounding box center [1114, 53] width 10 height 18
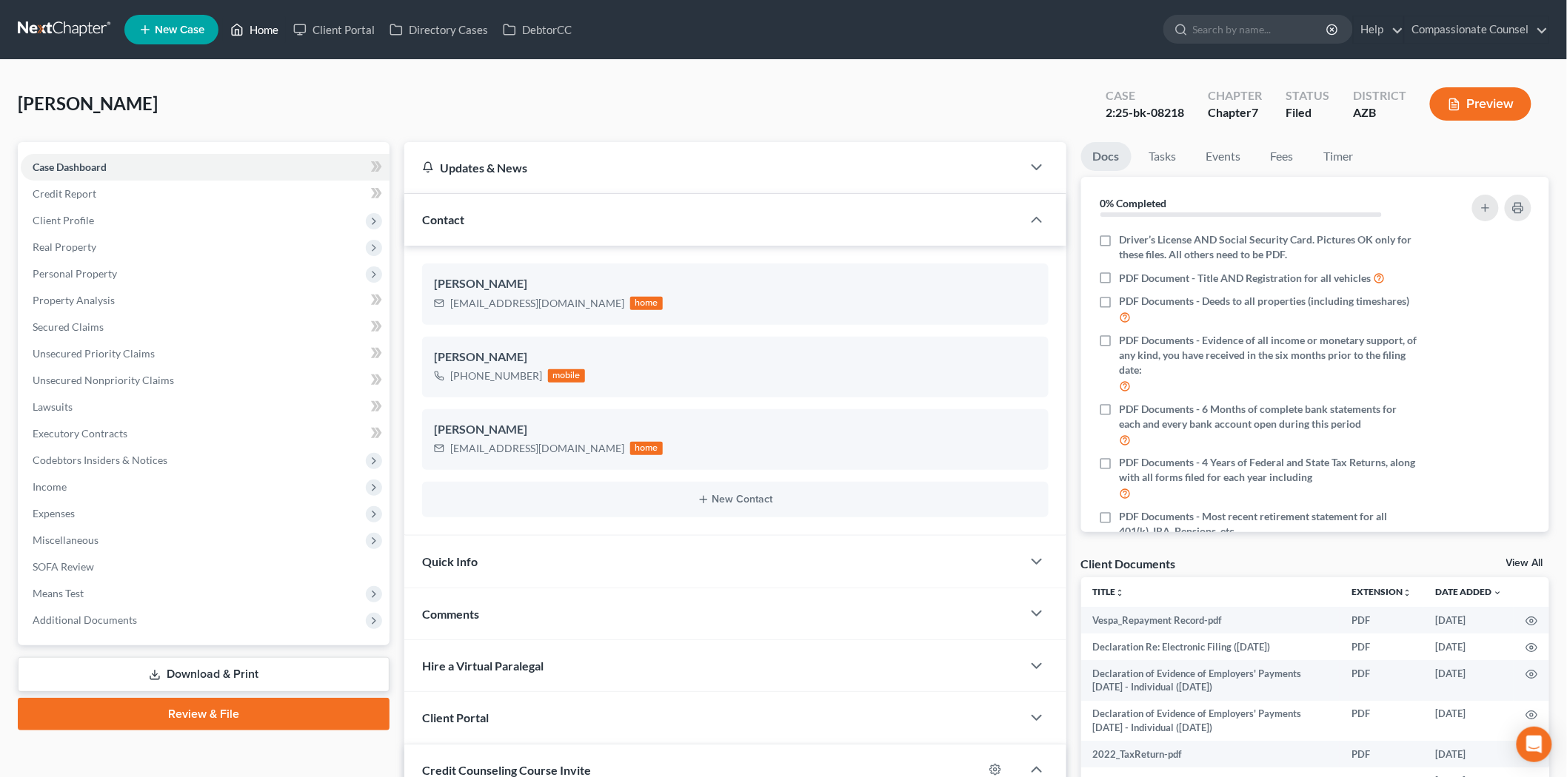
click at [264, 24] on link "Home" at bounding box center [254, 29] width 63 height 27
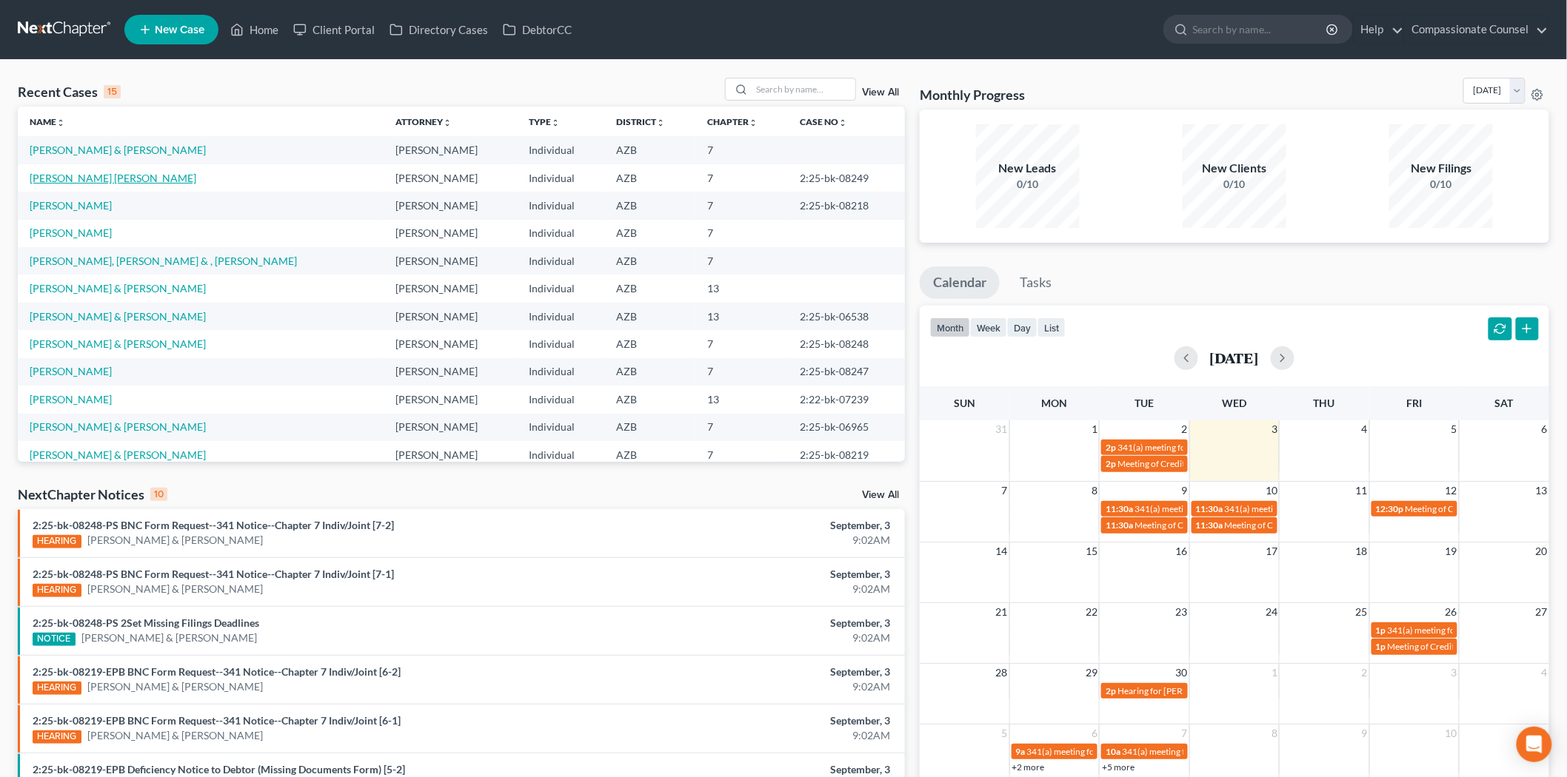
click at [82, 175] on link "[PERSON_NAME] [PERSON_NAME]" at bounding box center [113, 178] width 167 height 13
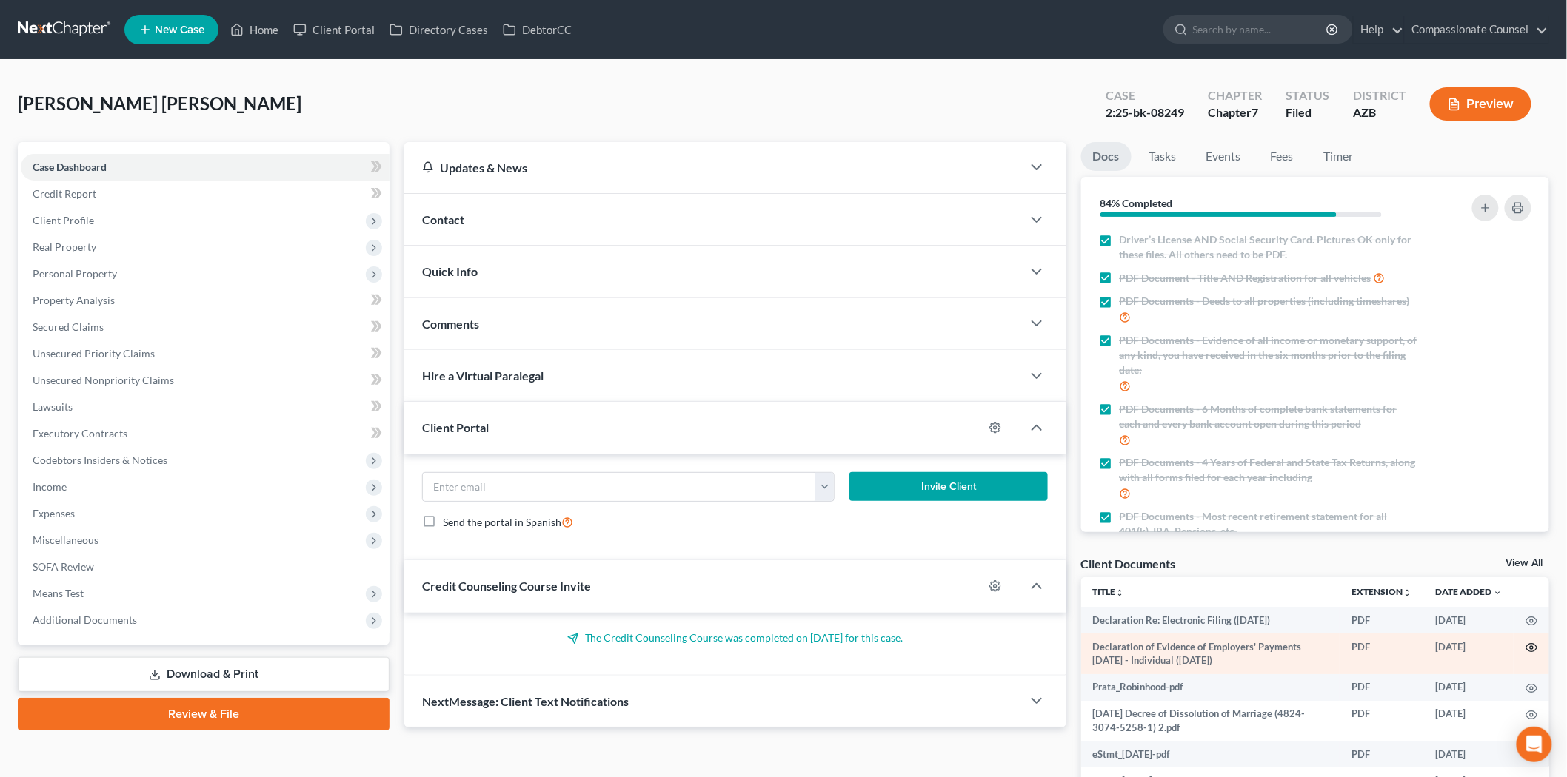
click at [1525, 646] on icon "button" at bounding box center [1531, 648] width 12 height 12
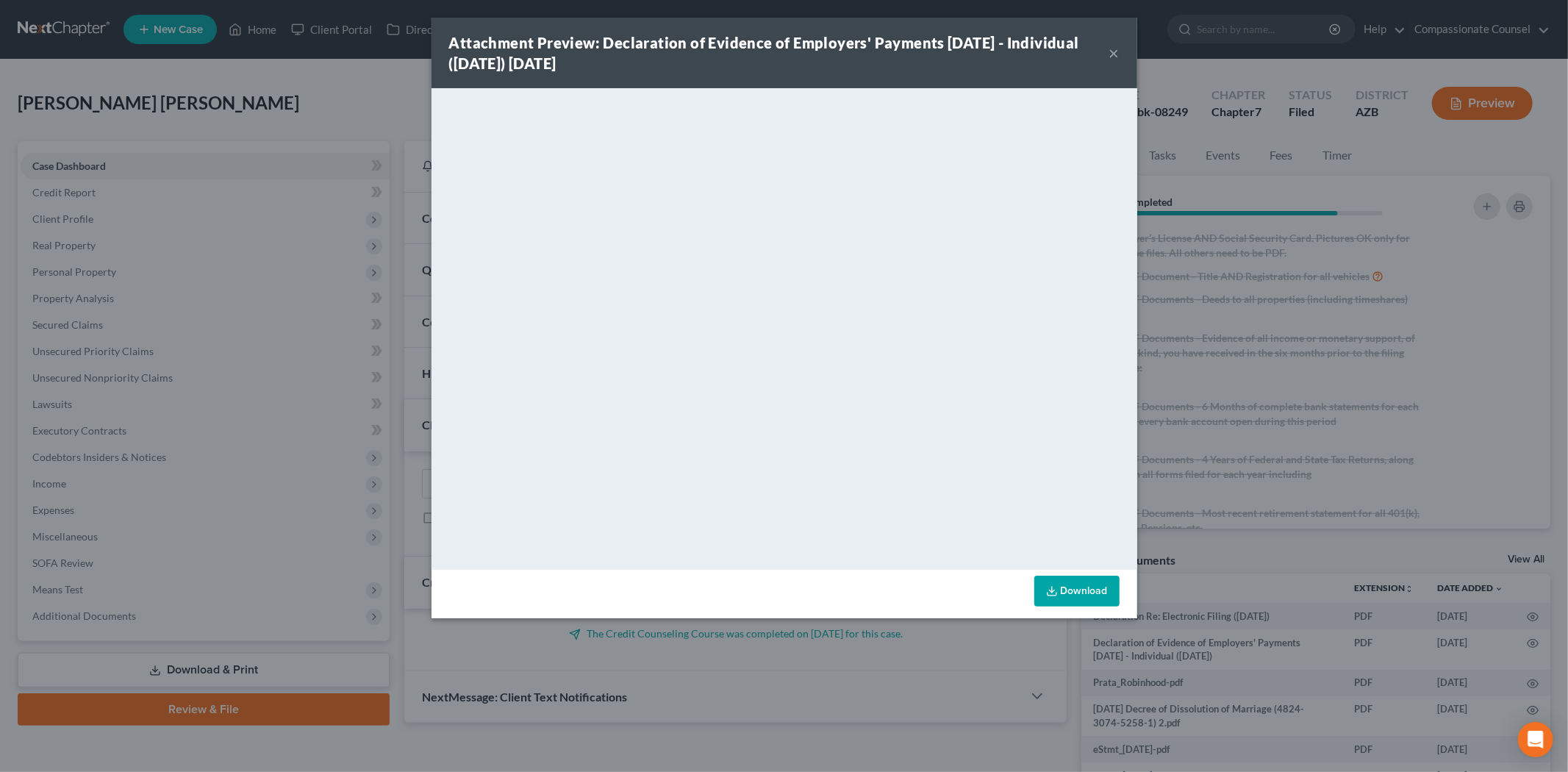
click at [1113, 47] on button "×" at bounding box center [1114, 53] width 10 height 18
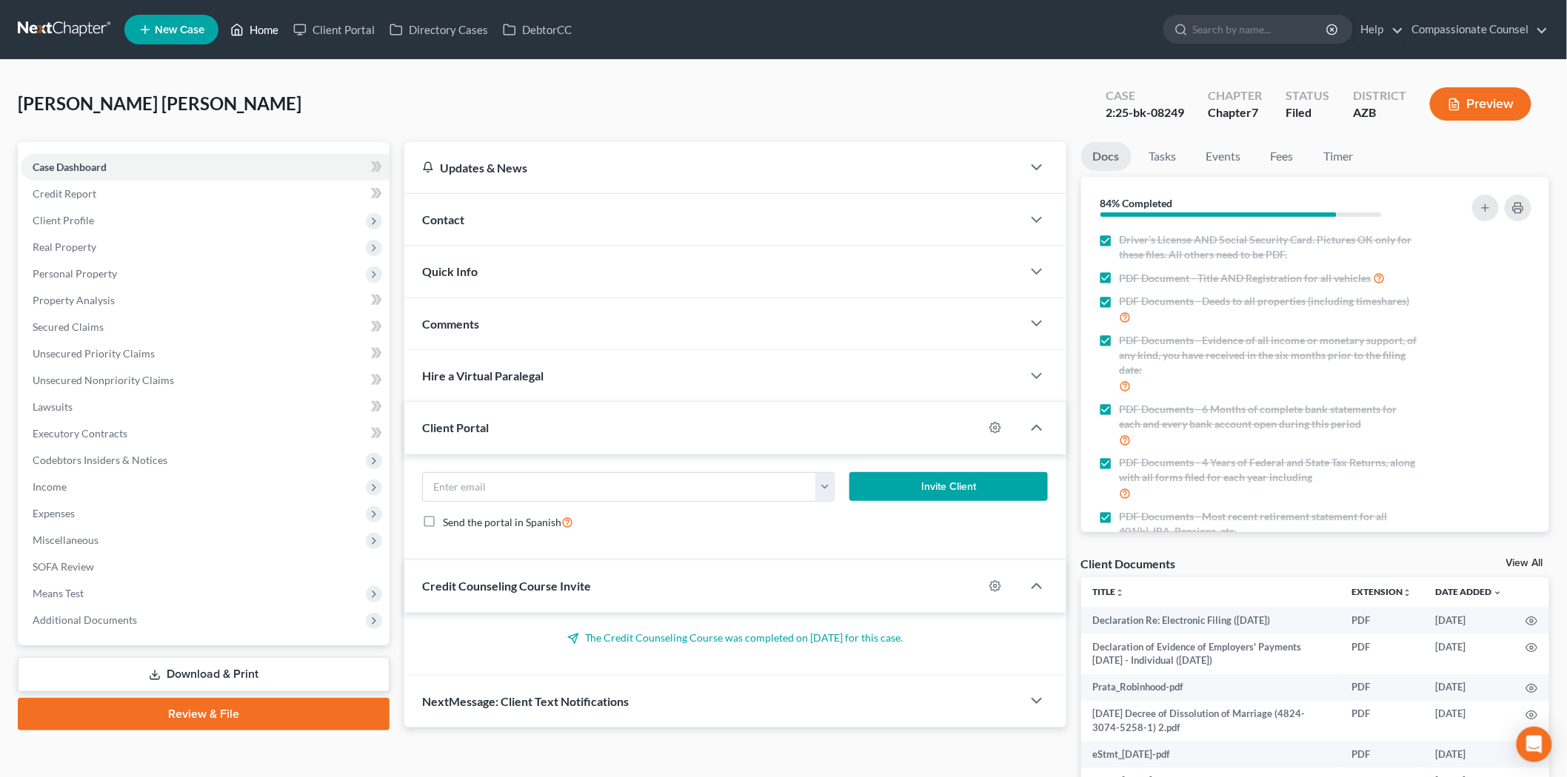
click at [261, 26] on link "Home" at bounding box center [254, 29] width 63 height 27
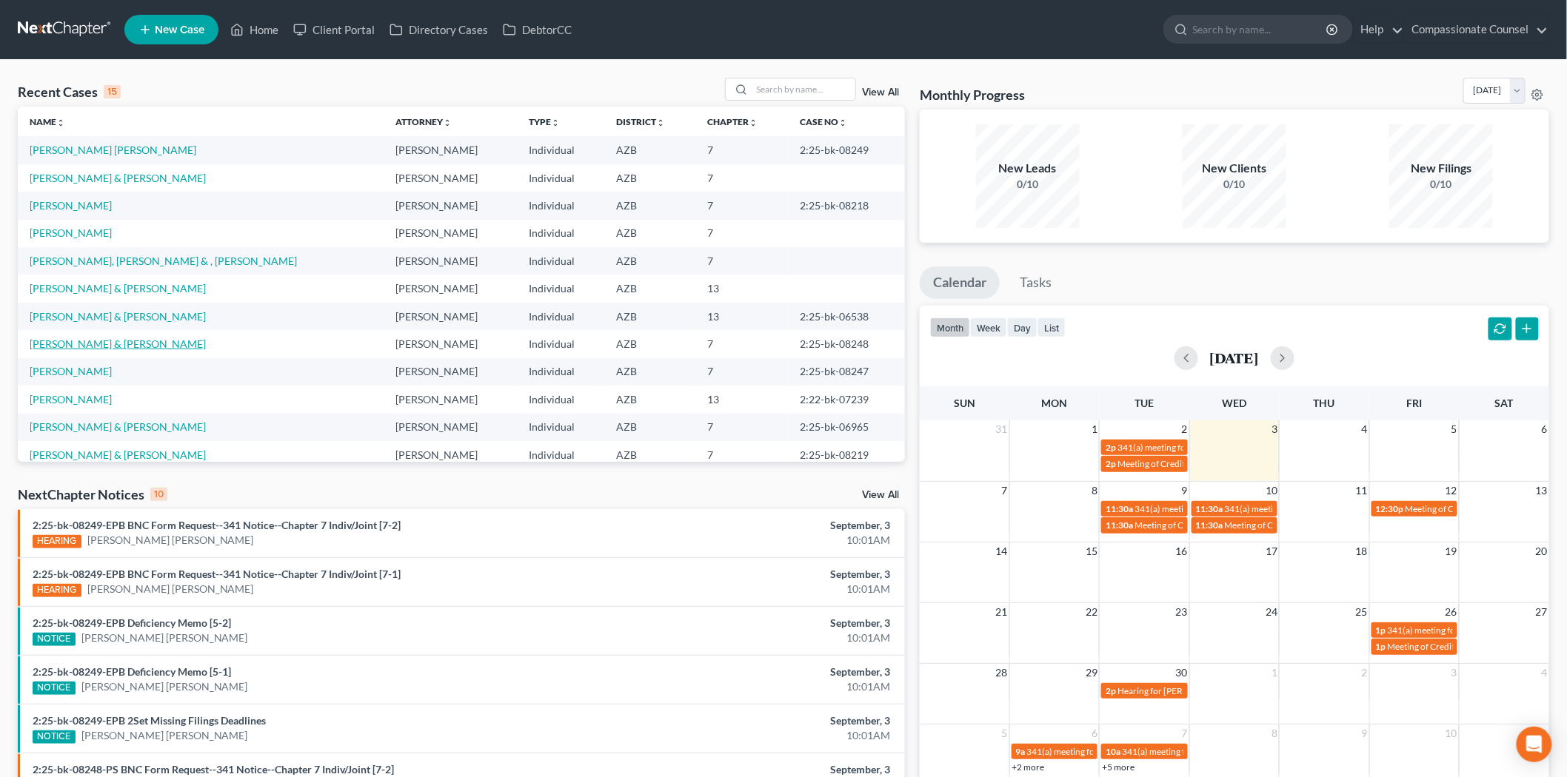
click at [74, 339] on link "[PERSON_NAME] & [PERSON_NAME]" at bounding box center [118, 344] width 176 height 13
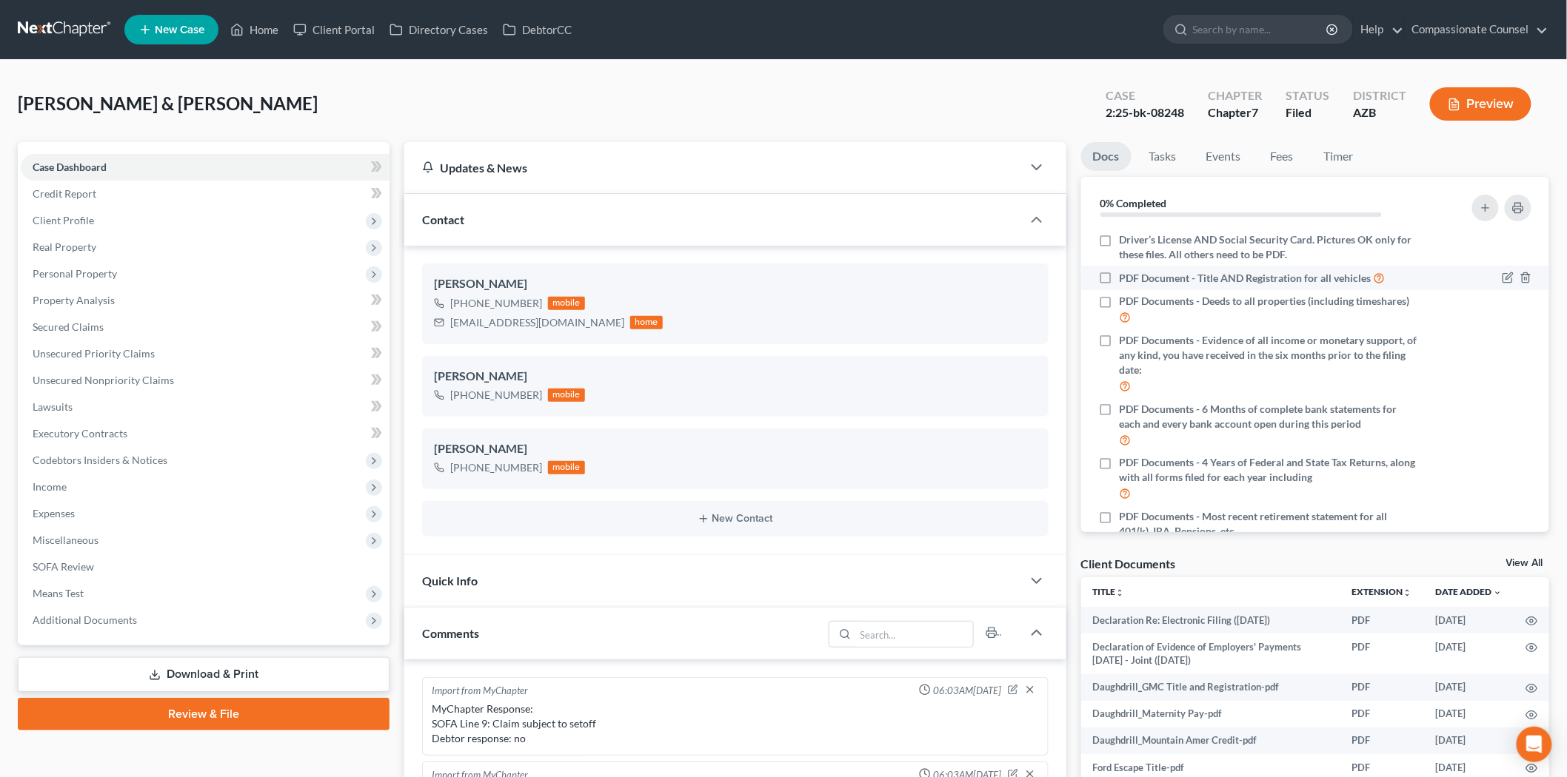
scroll to position [484, 0]
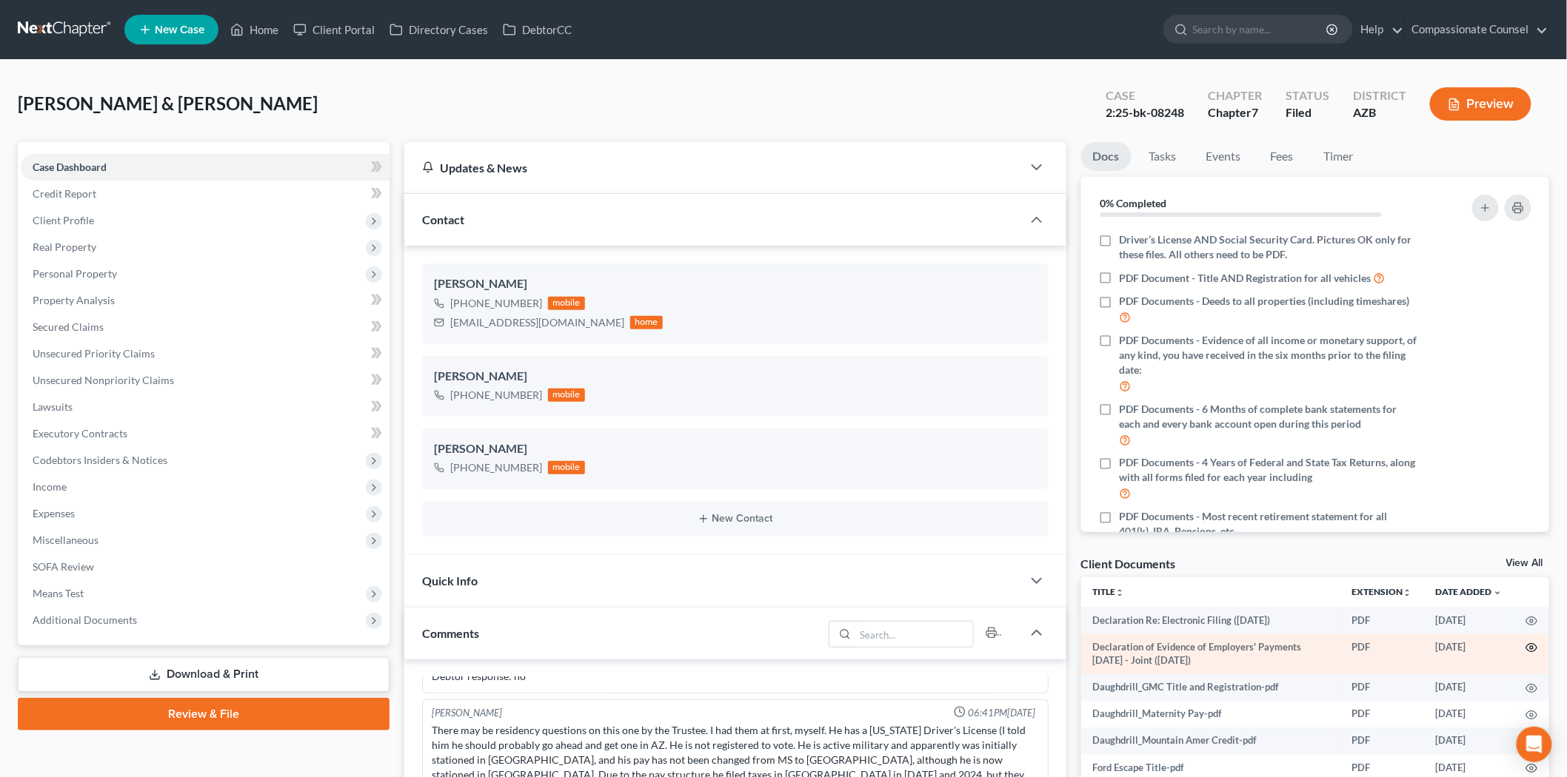
click at [1526, 645] on icon "button" at bounding box center [1531, 648] width 11 height 8
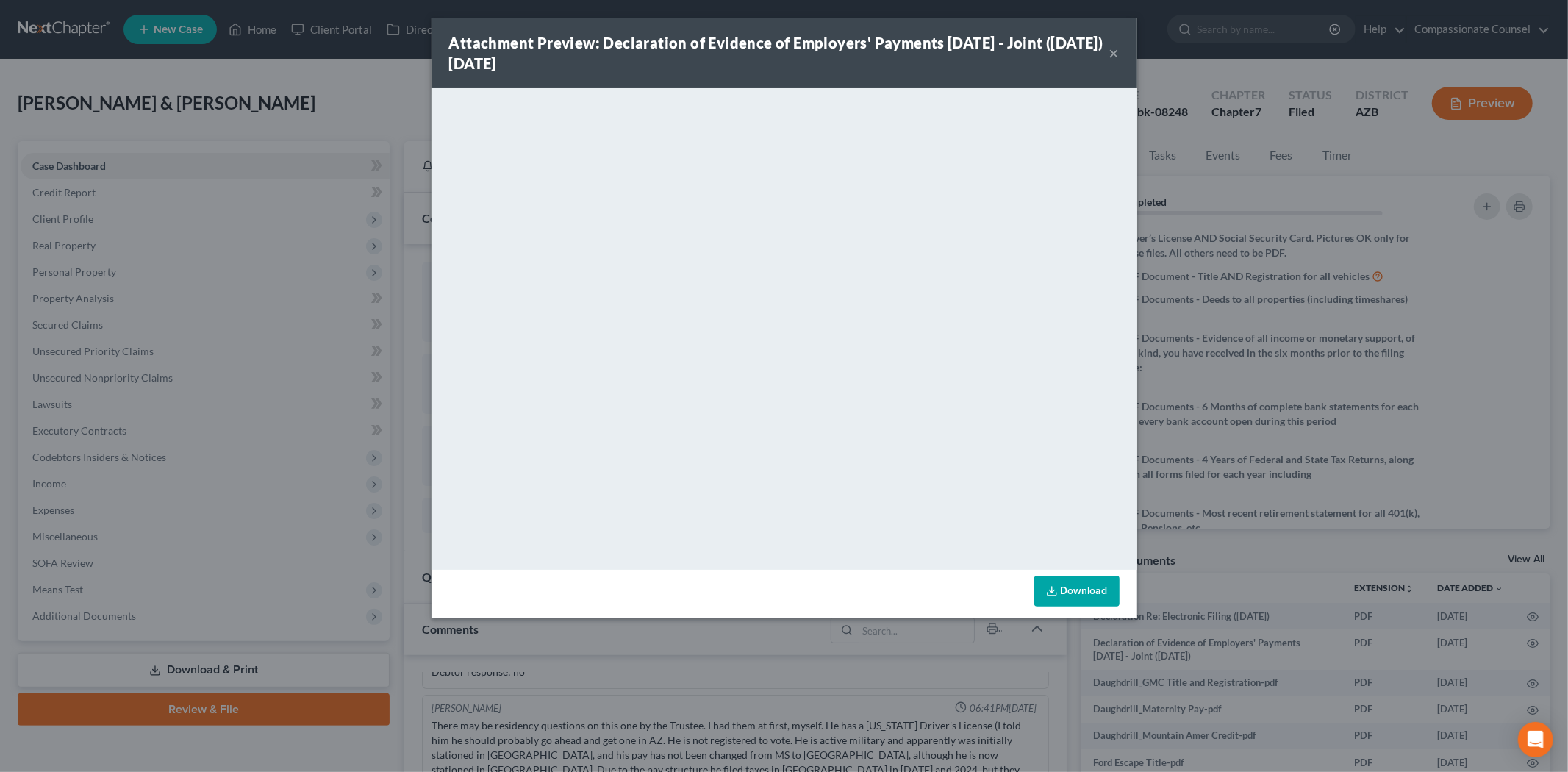
click at [1057, 585] on icon at bounding box center [1053, 591] width 12 height 12
click at [1114, 49] on button "×" at bounding box center [1114, 53] width 10 height 18
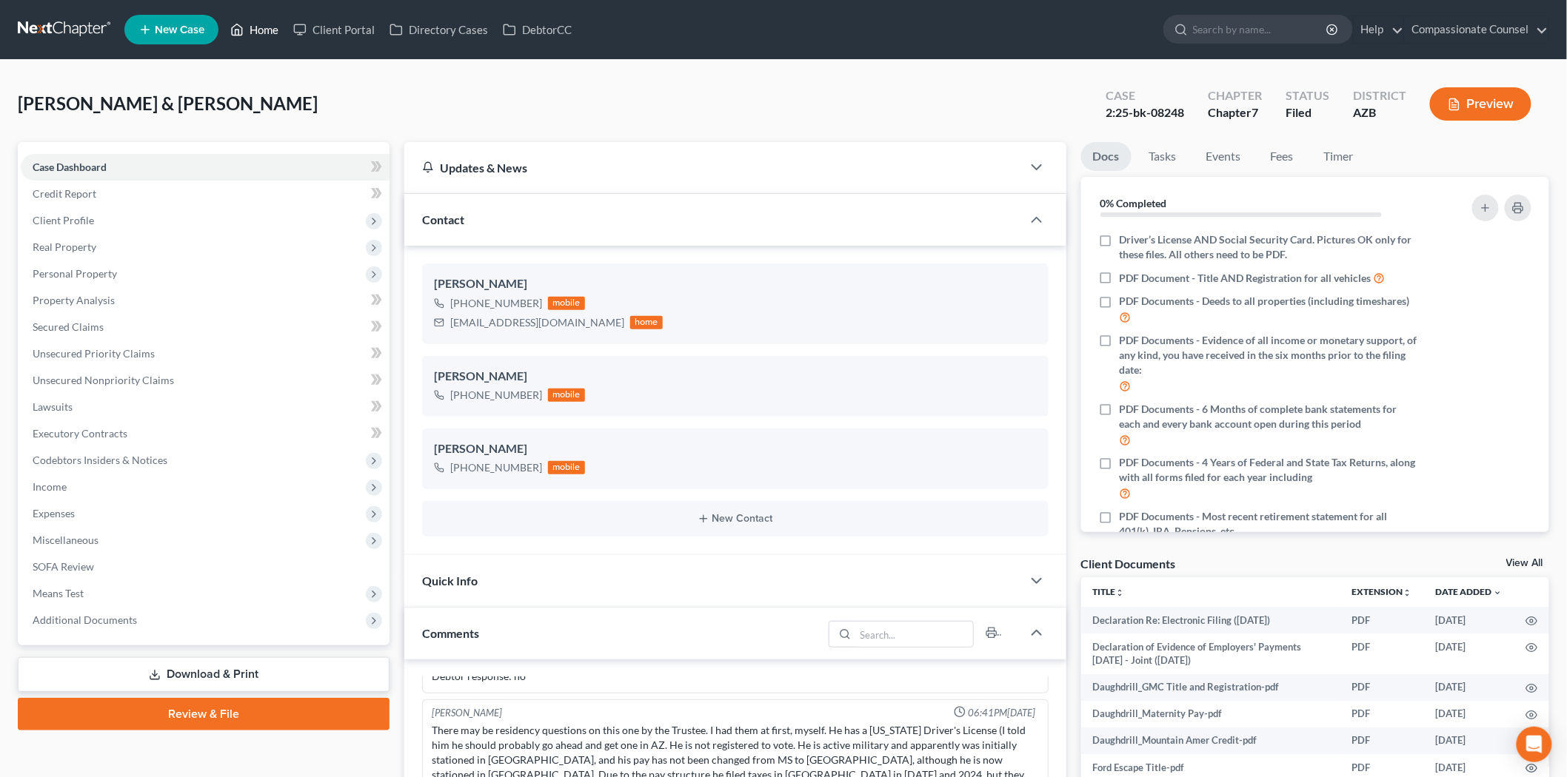
click at [264, 27] on link "Home" at bounding box center [254, 29] width 63 height 27
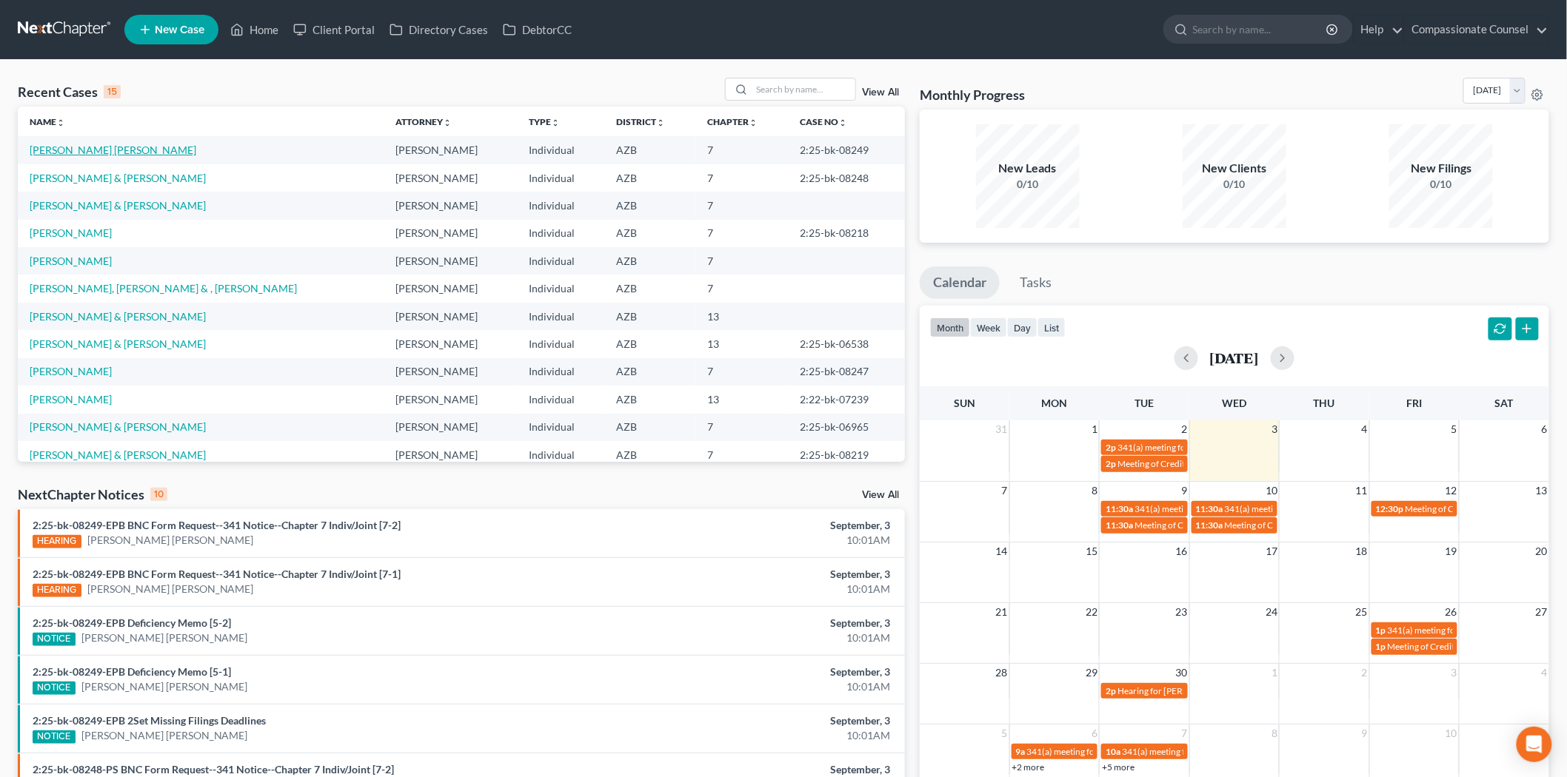
click at [124, 150] on link "[PERSON_NAME] [PERSON_NAME]" at bounding box center [113, 150] width 167 height 13
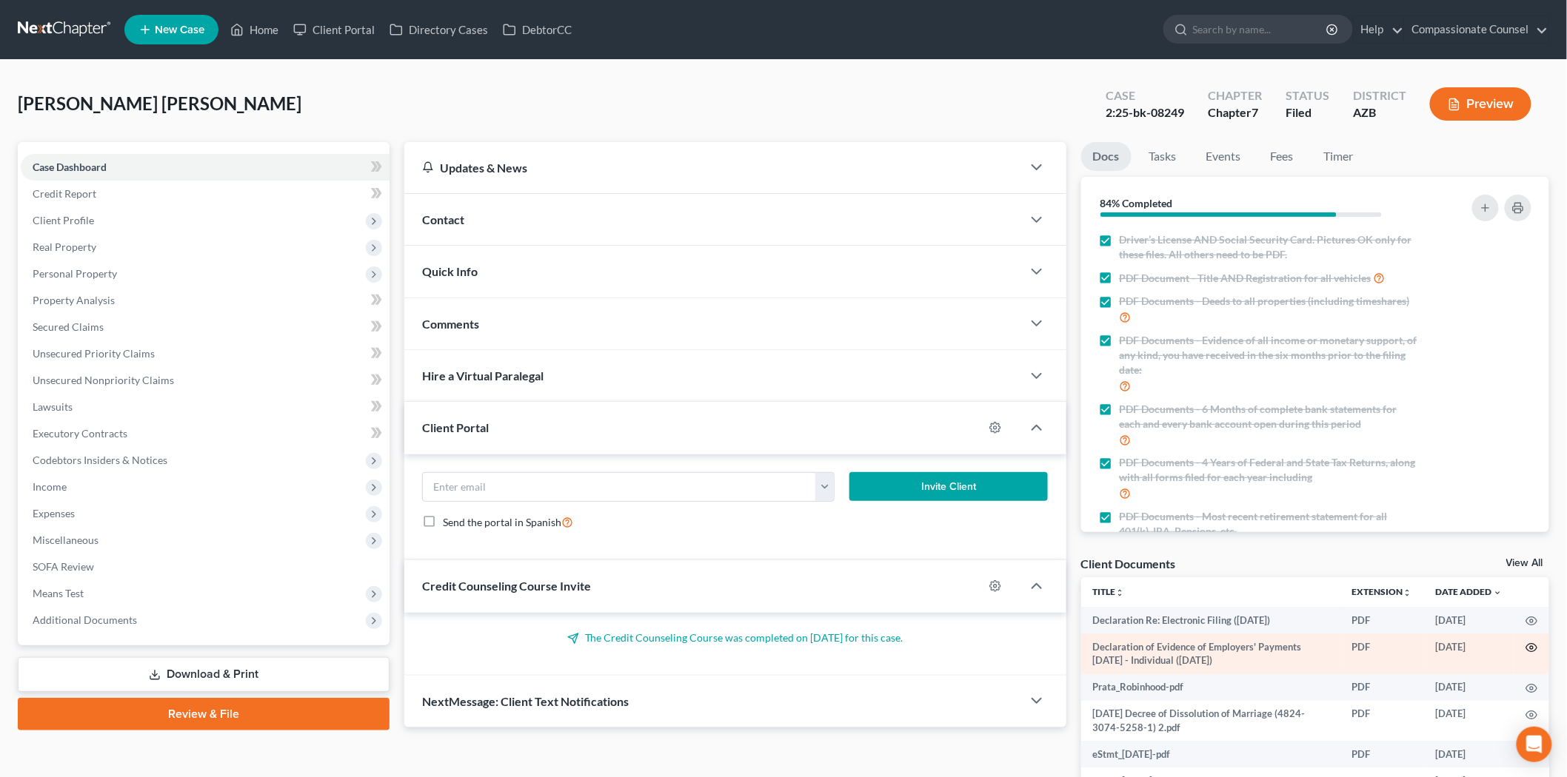
click at [1526, 645] on icon "button" at bounding box center [1531, 648] width 11 height 8
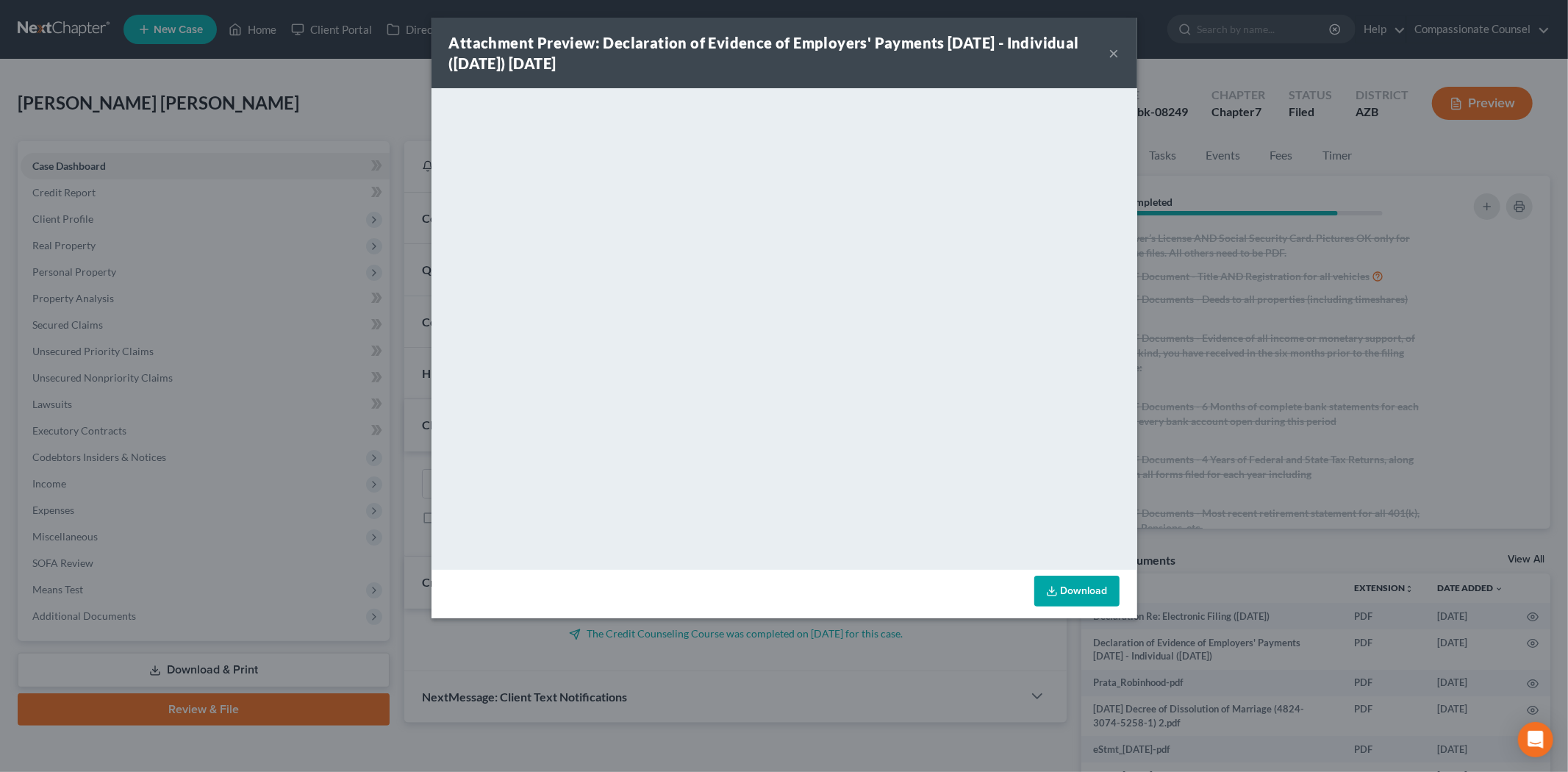
click at [1114, 53] on button "×" at bounding box center [1114, 53] width 10 height 18
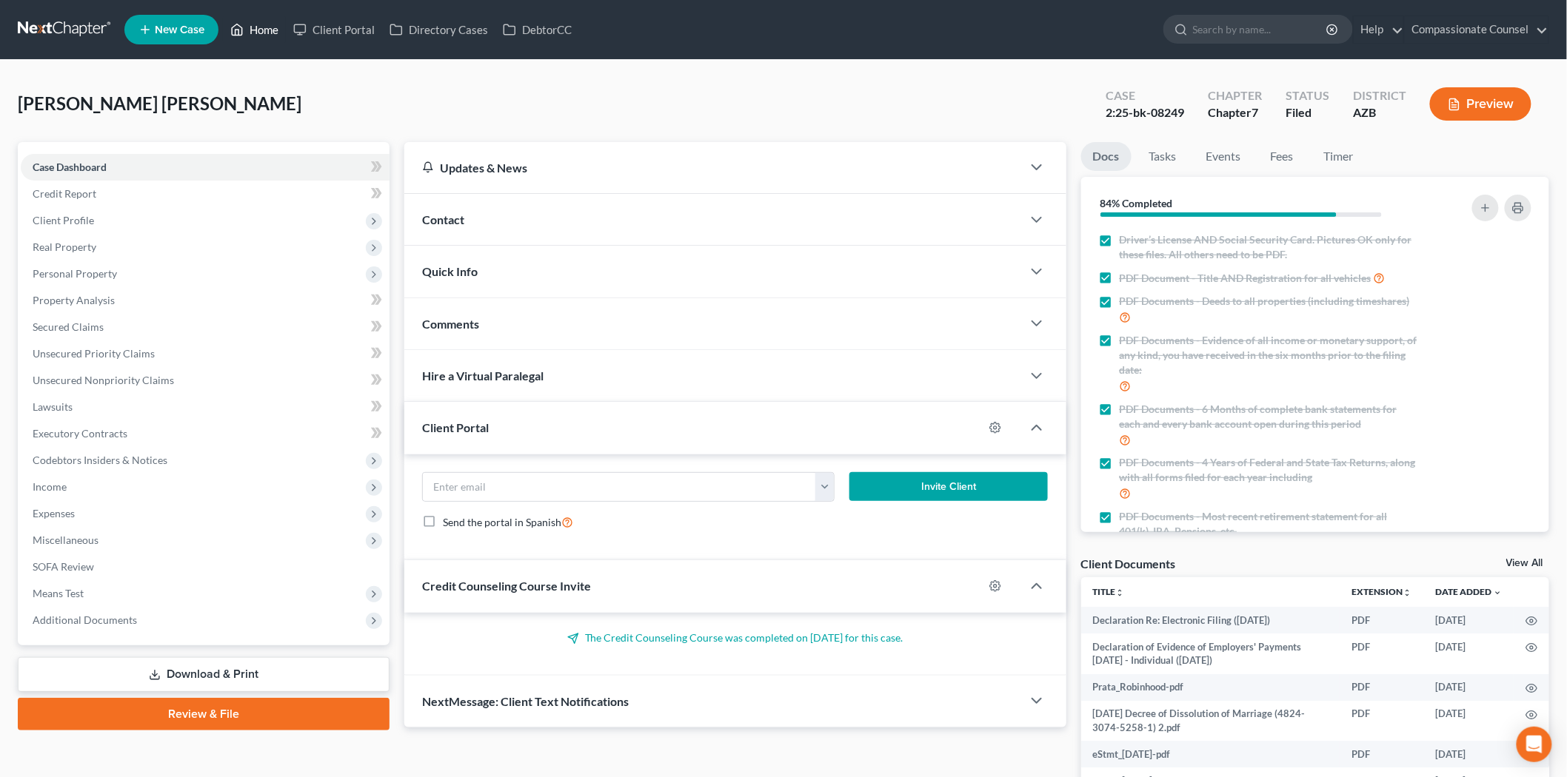
click at [271, 25] on link "Home" at bounding box center [254, 29] width 63 height 27
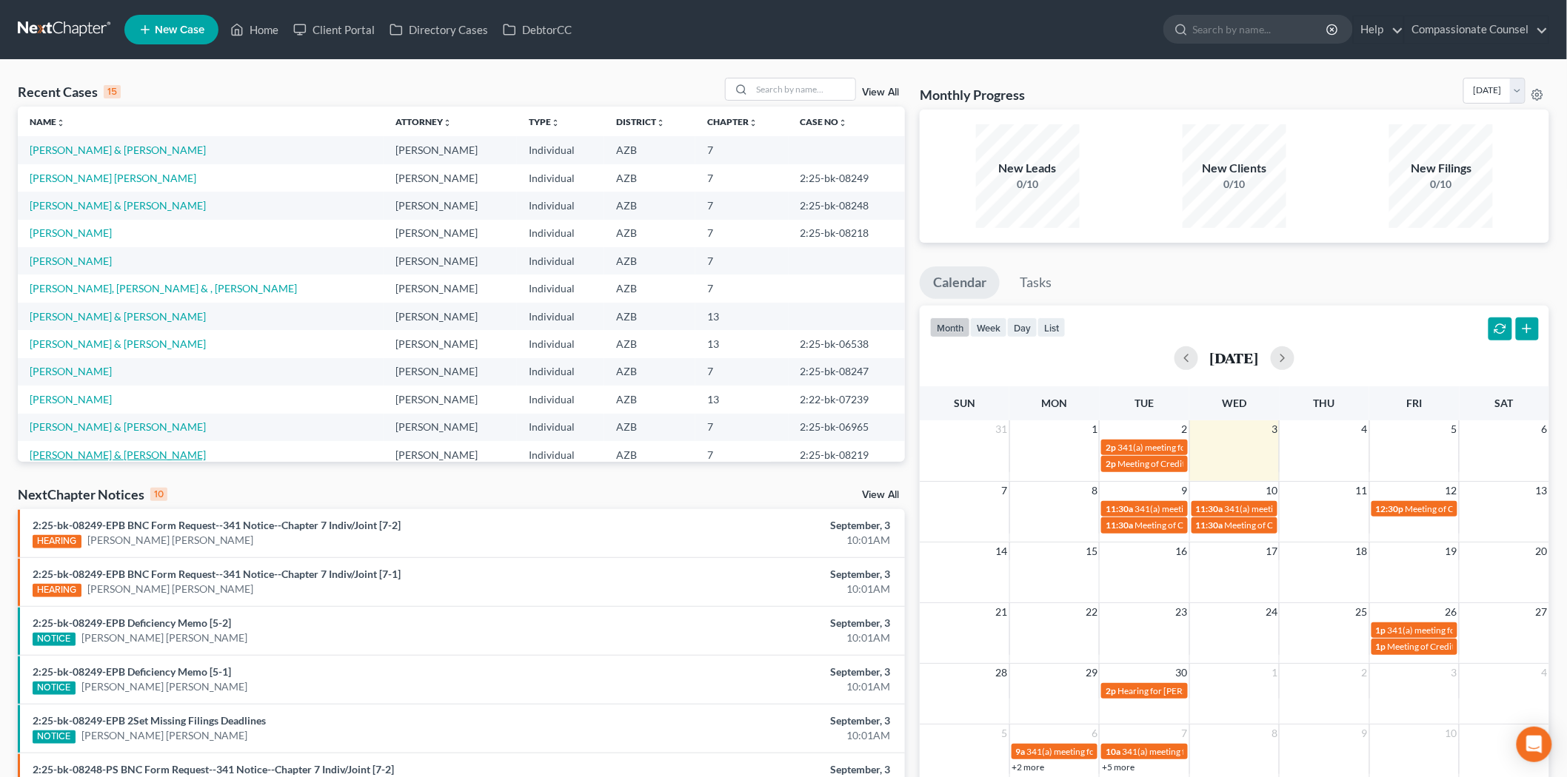
click at [65, 450] on link "[PERSON_NAME] & [PERSON_NAME]" at bounding box center [118, 455] width 176 height 13
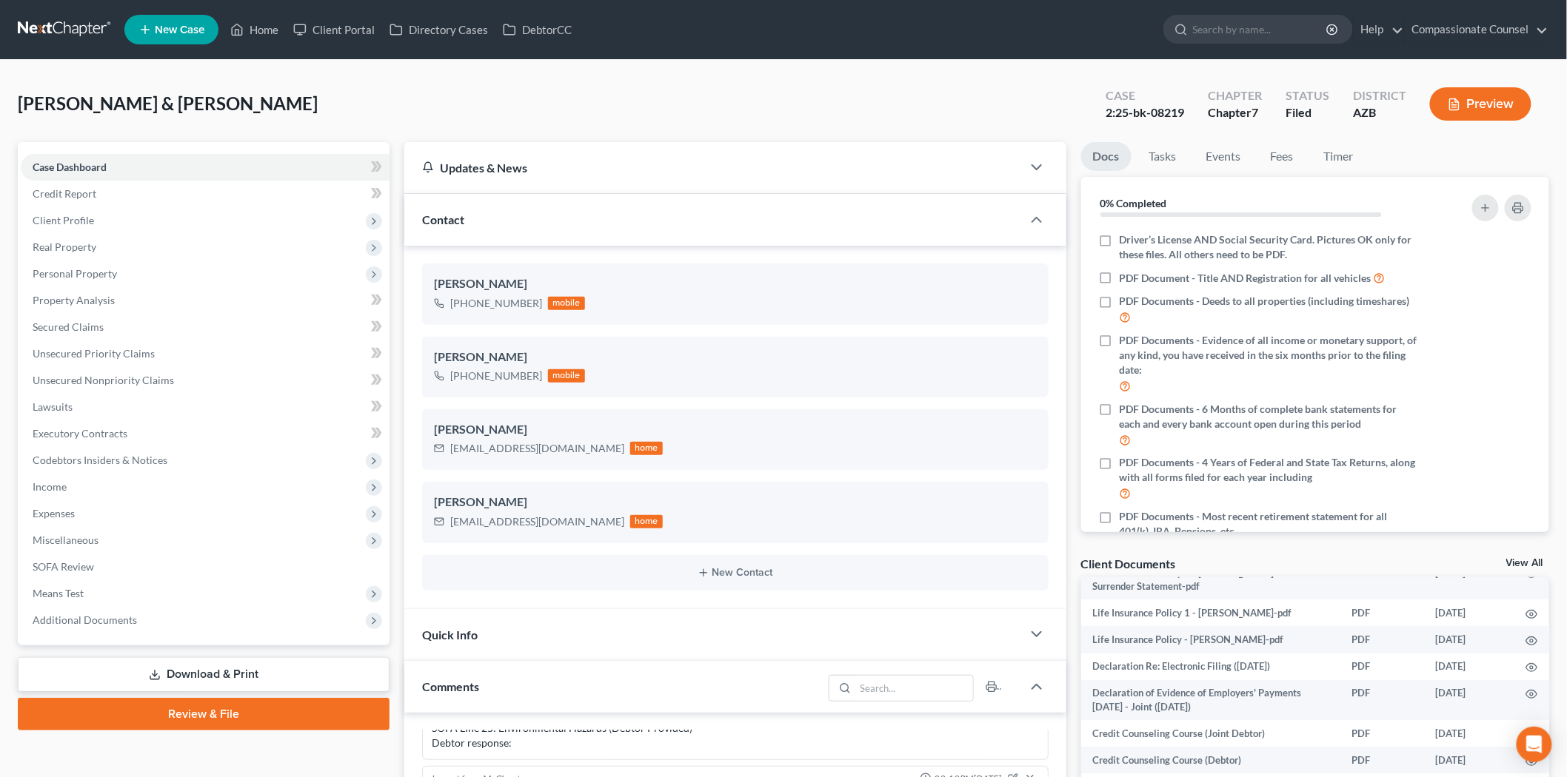
scroll to position [329, 0]
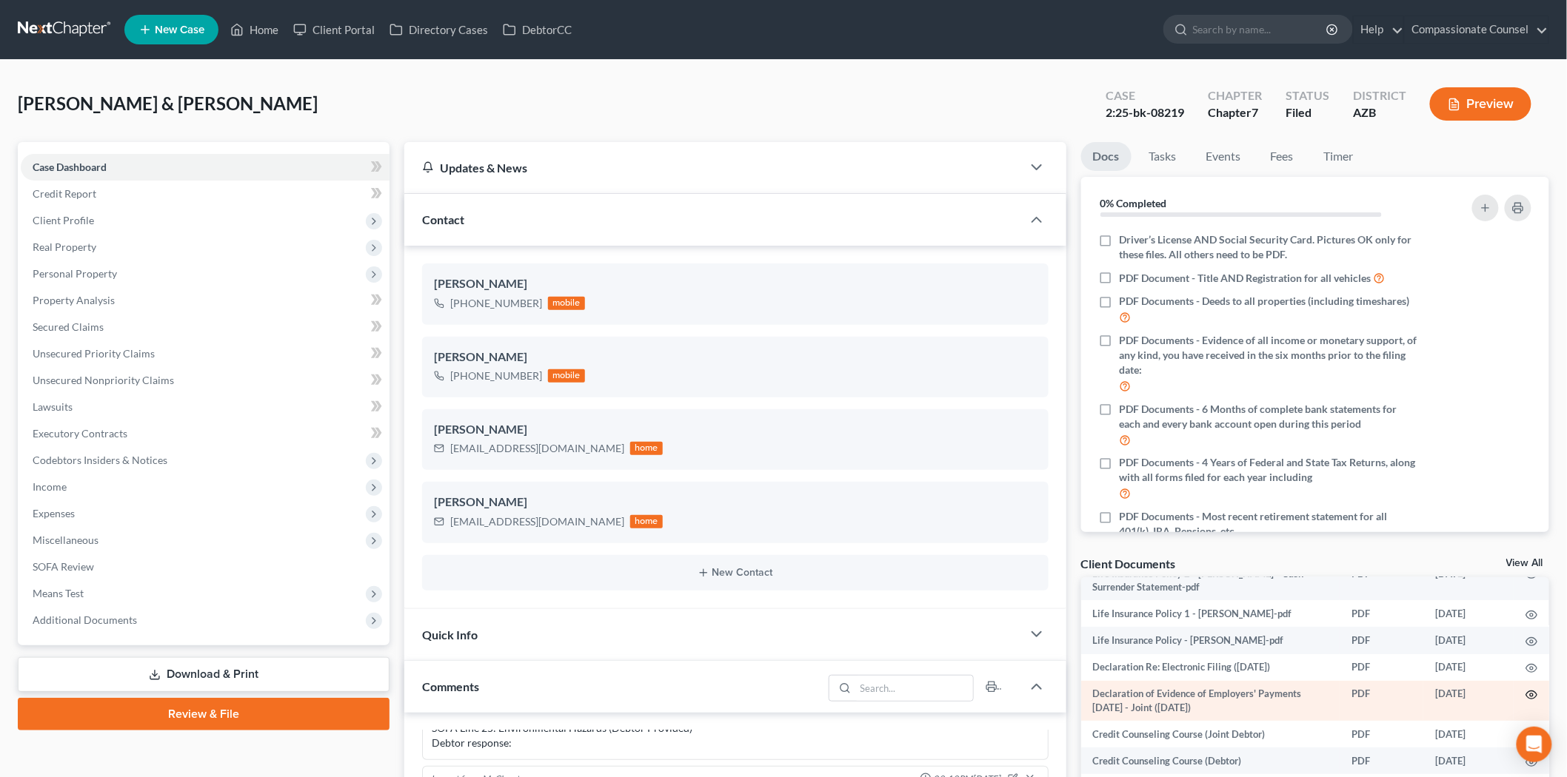
click at [1526, 693] on icon "button" at bounding box center [1531, 695] width 11 height 8
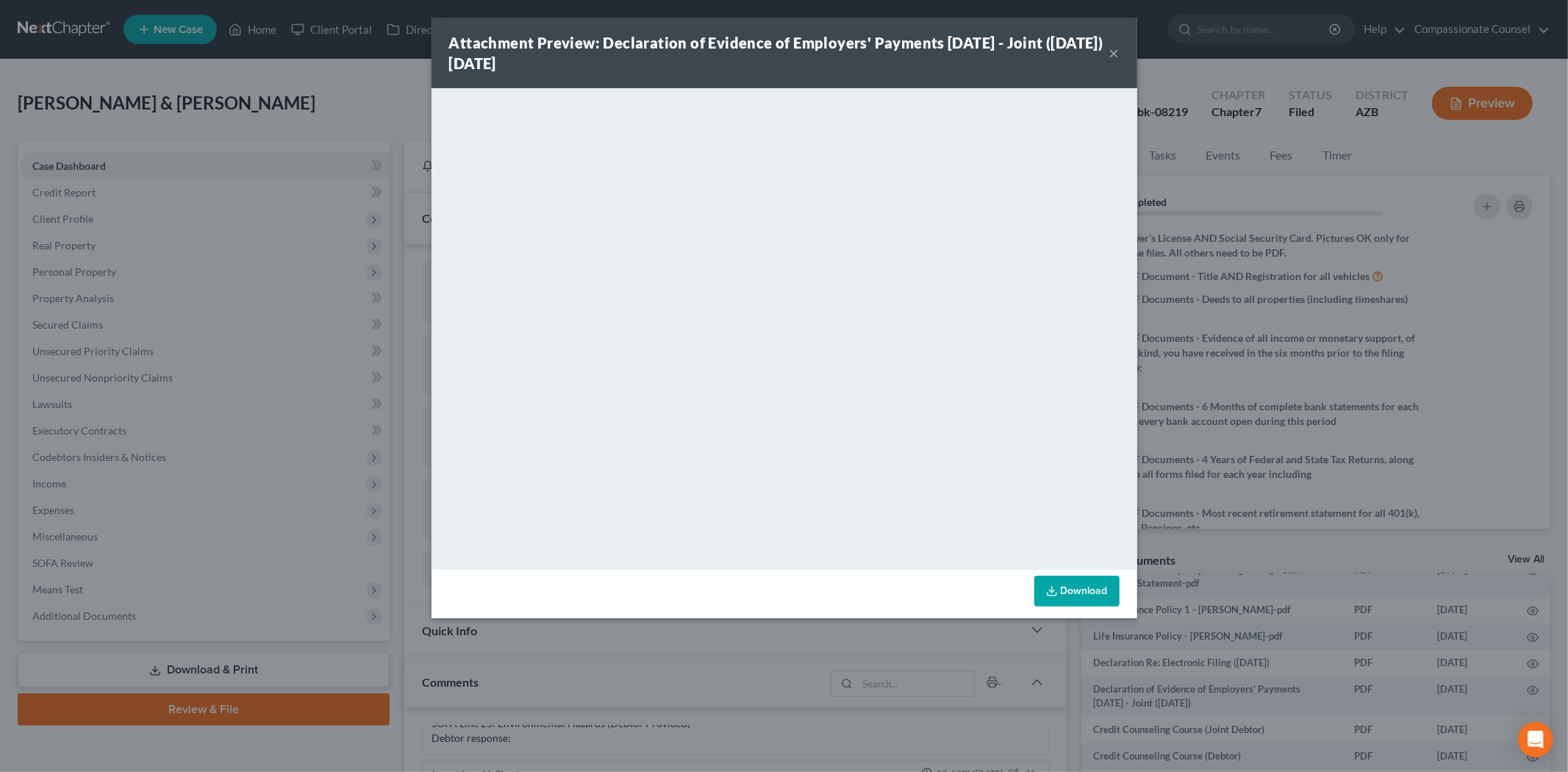
click at [1111, 50] on button "×" at bounding box center [1114, 53] width 10 height 18
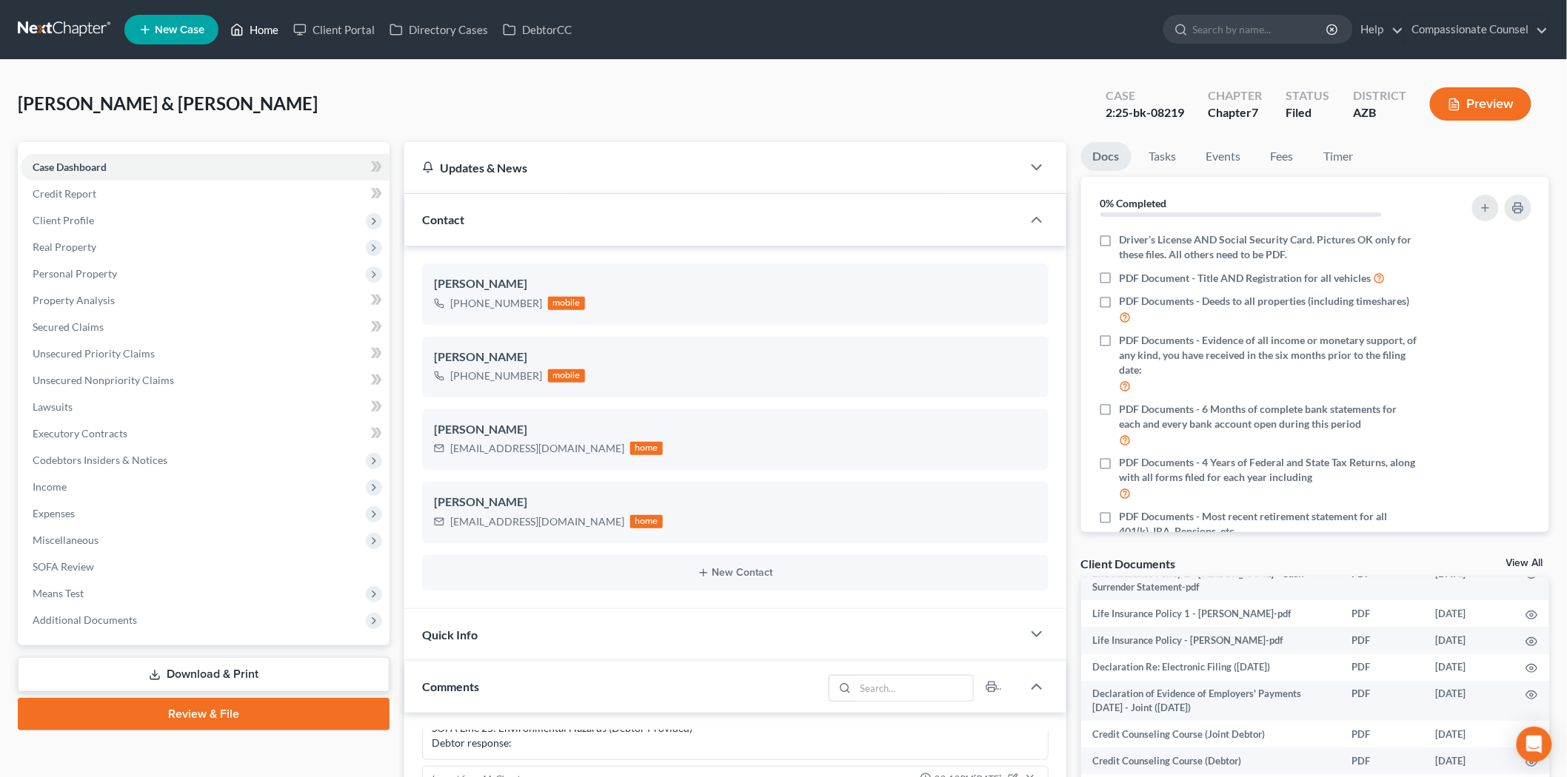
click at [263, 24] on link "Home" at bounding box center [254, 29] width 63 height 27
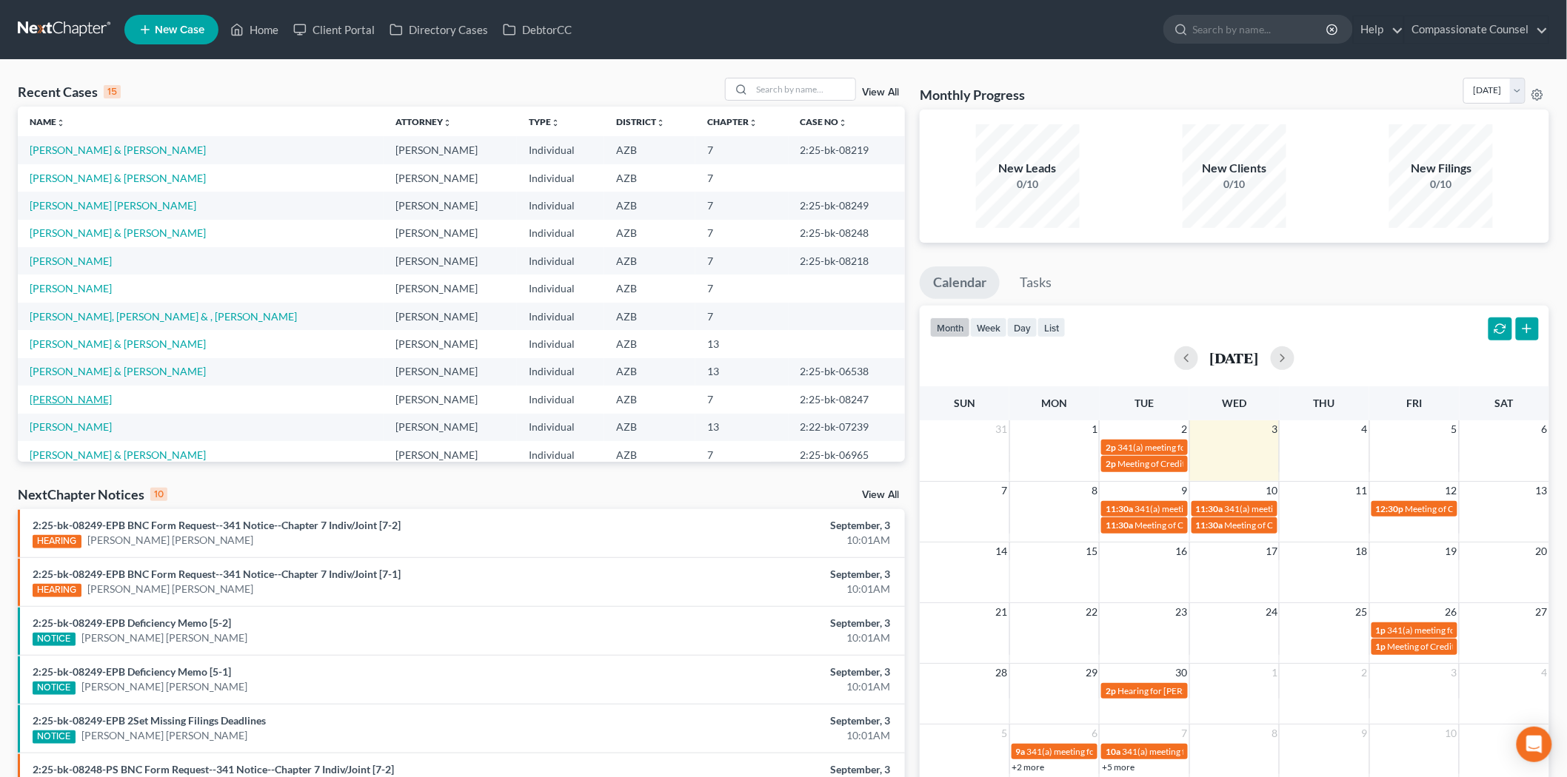
click at [67, 400] on link "[PERSON_NAME]" at bounding box center [71, 399] width 82 height 13
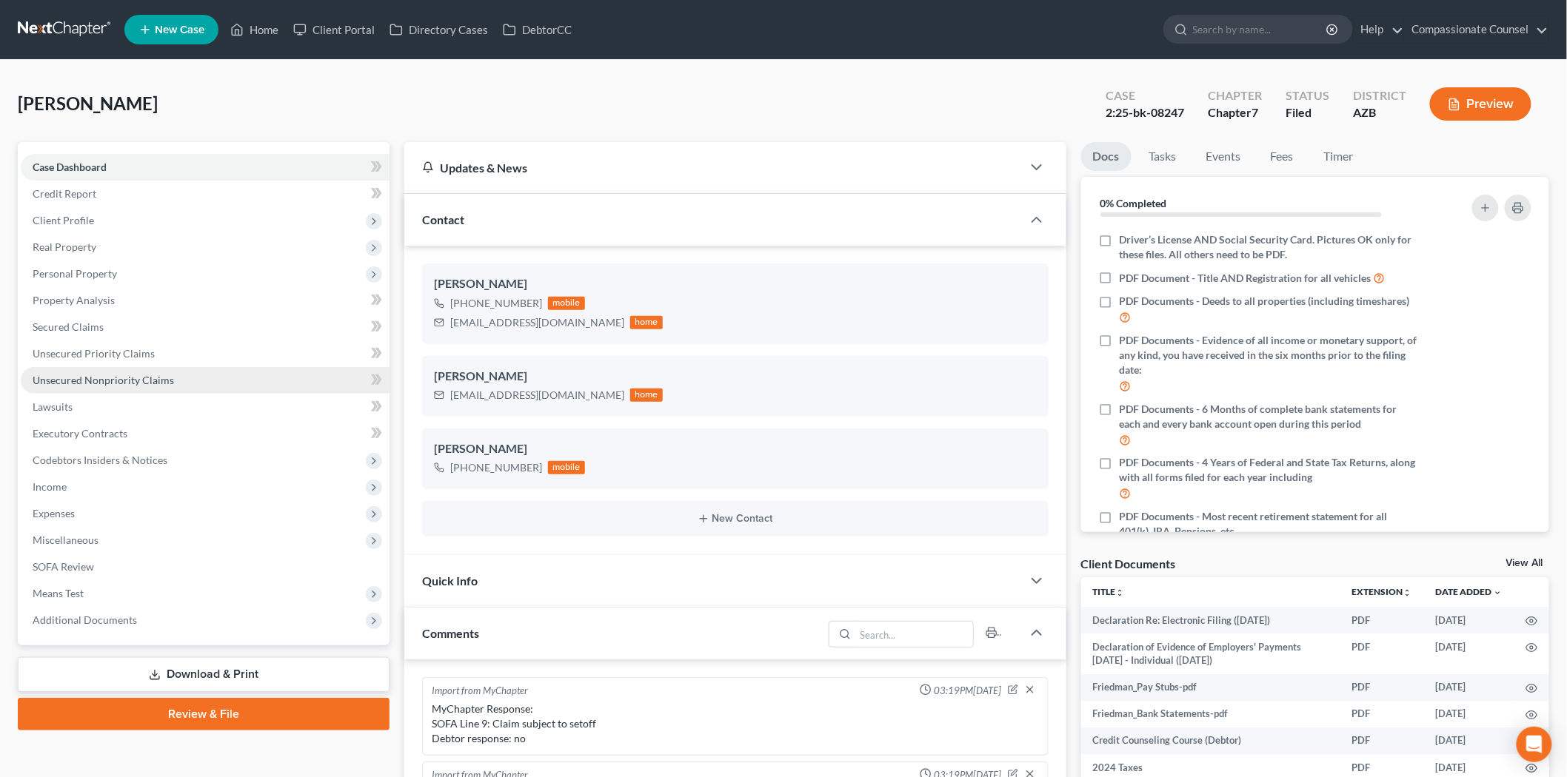
scroll to position [376, 0]
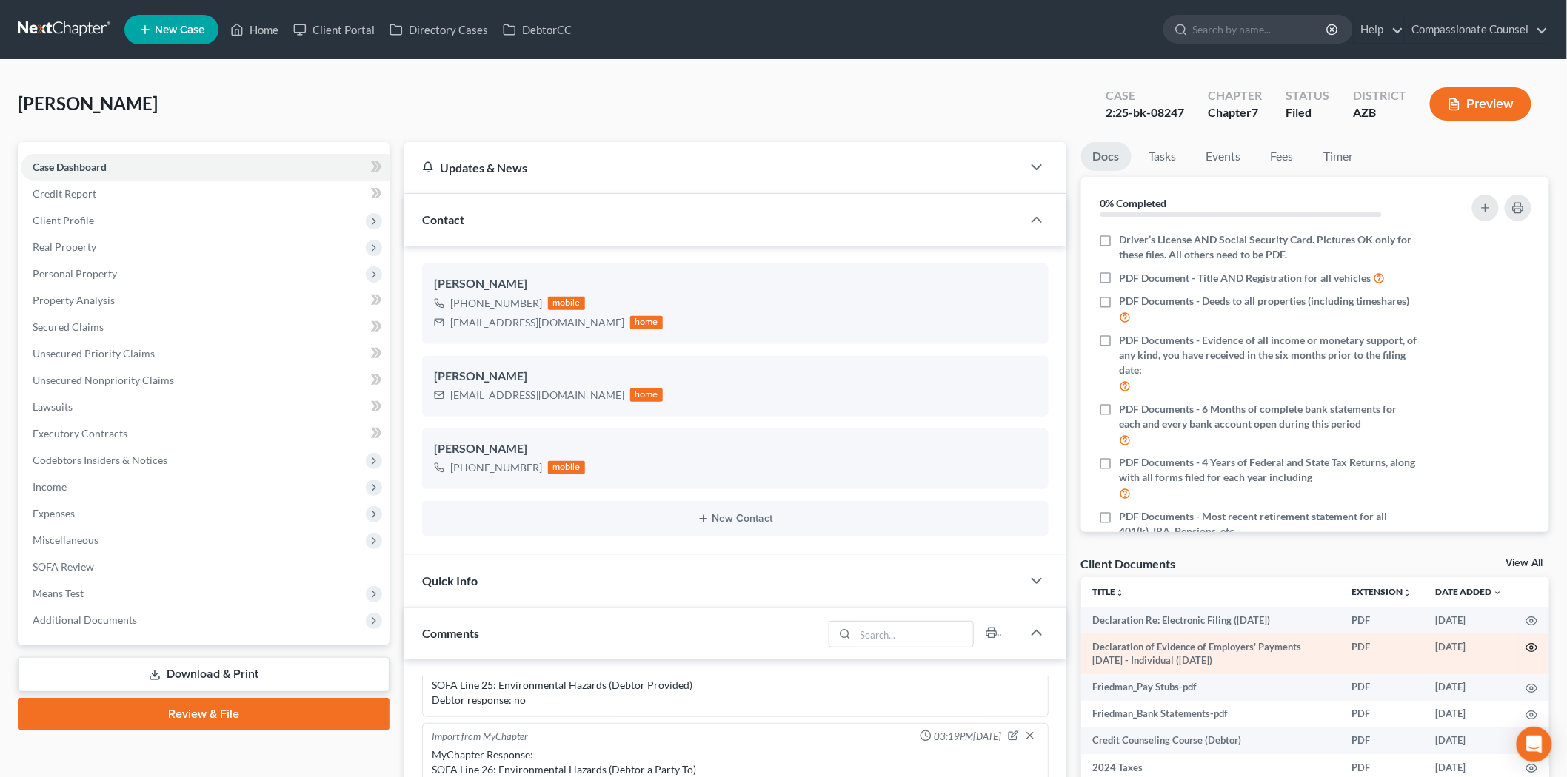
click at [1525, 644] on icon "button" at bounding box center [1531, 648] width 12 height 12
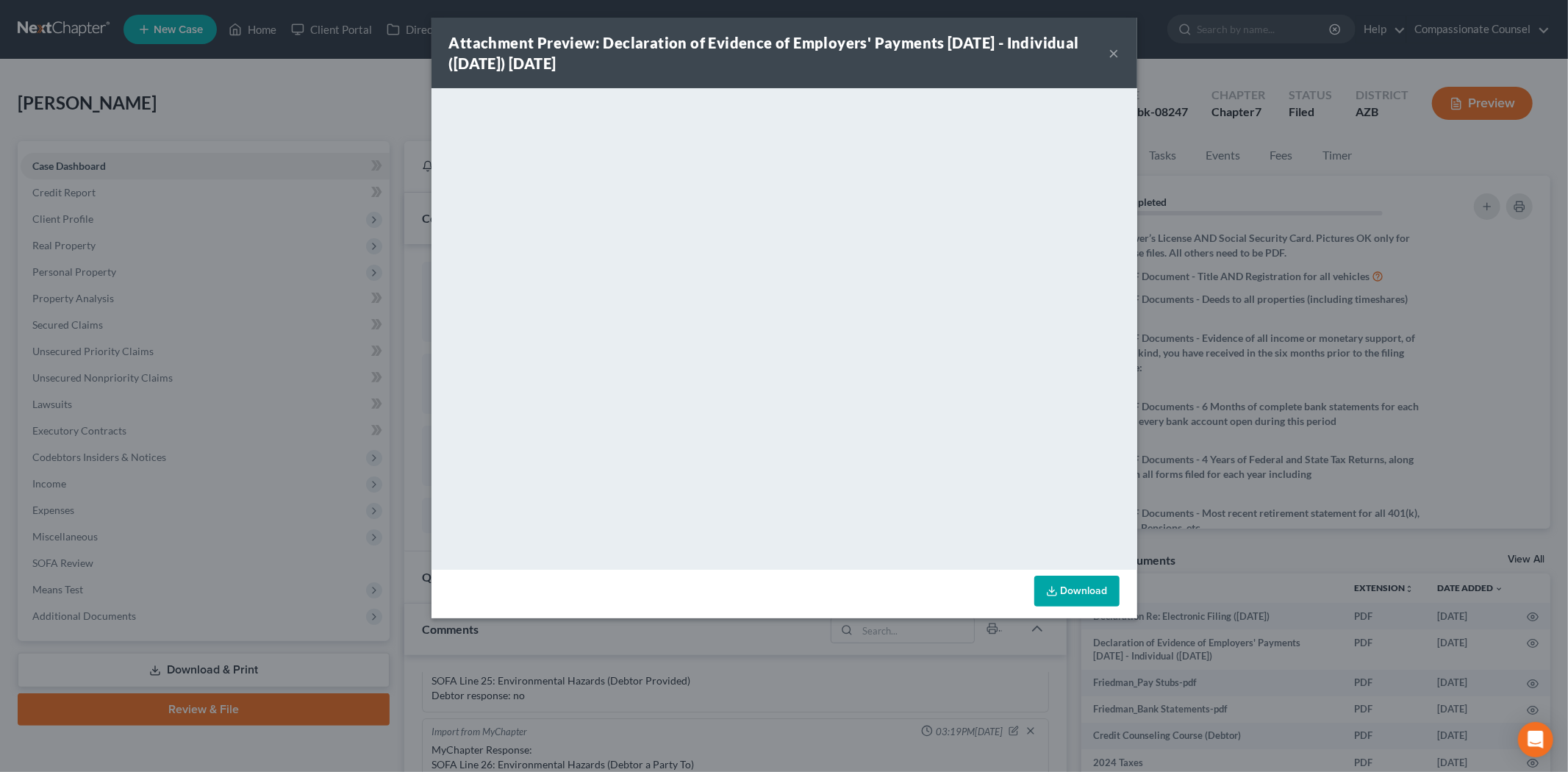
click at [1109, 50] on button "×" at bounding box center [1114, 53] width 10 height 18
